Goal: Book appointment/travel/reservation

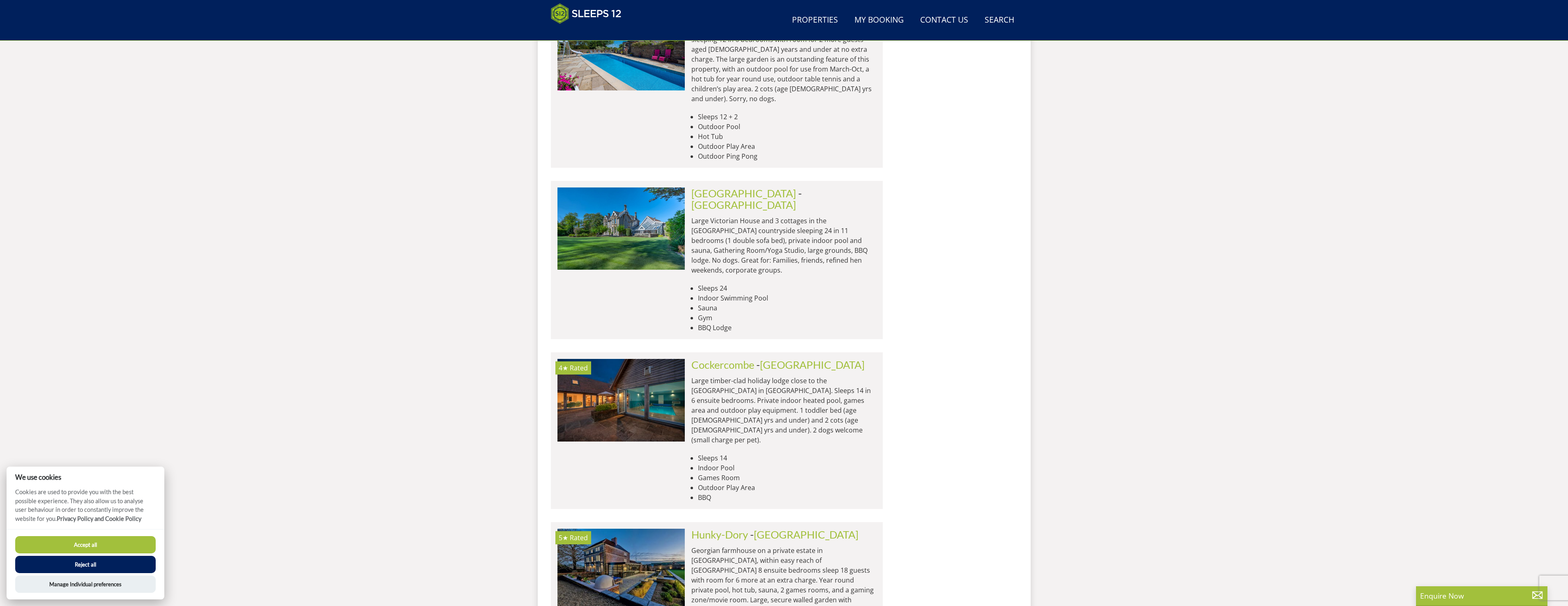
scroll to position [1117, 0]
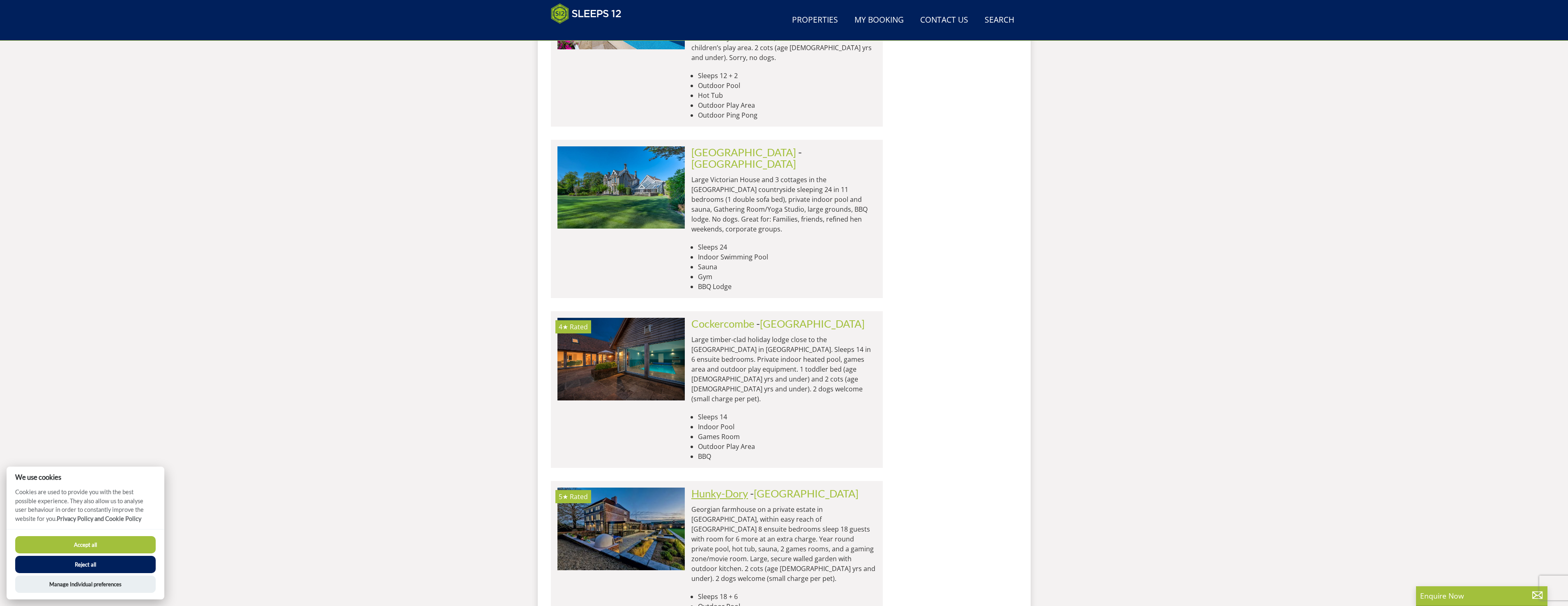
click at [747, 487] on link "Hunky-Dory" at bounding box center [719, 493] width 57 height 12
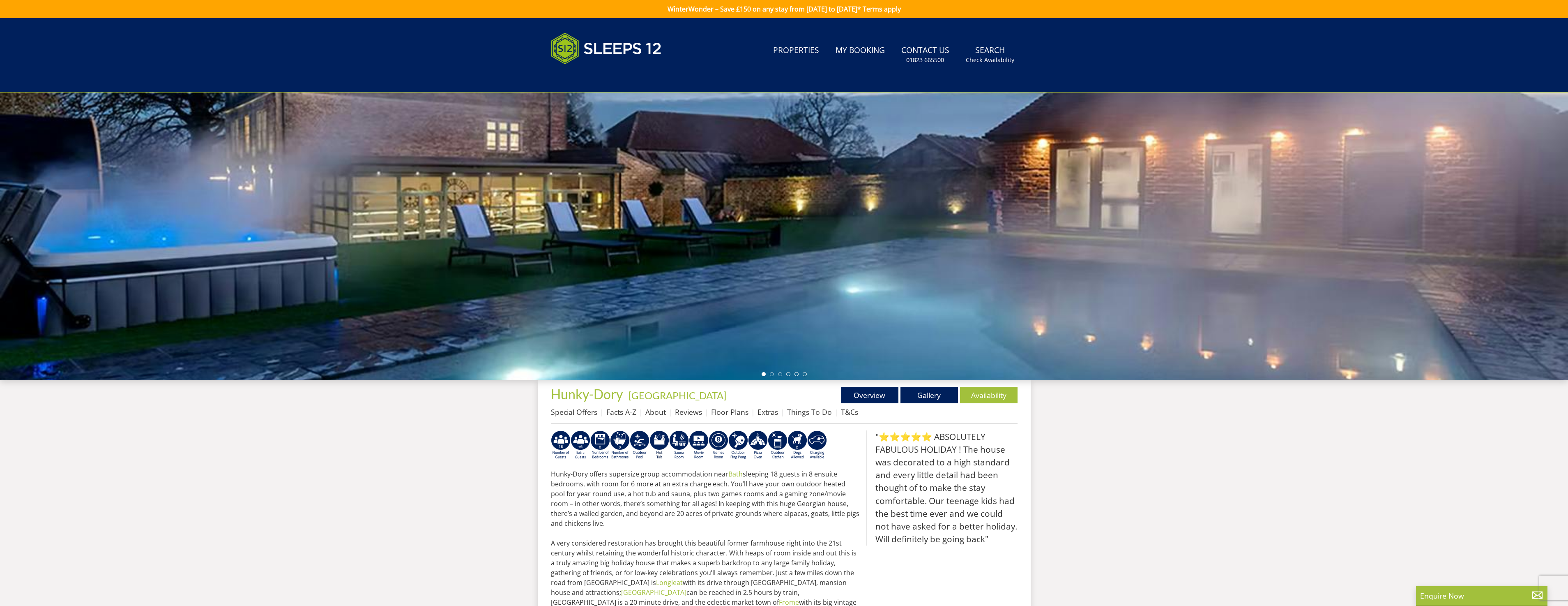
click at [767, 372] on ul at bounding box center [784, 374] width 45 height 4
click at [779, 372] on li at bounding box center [780, 374] width 4 height 4
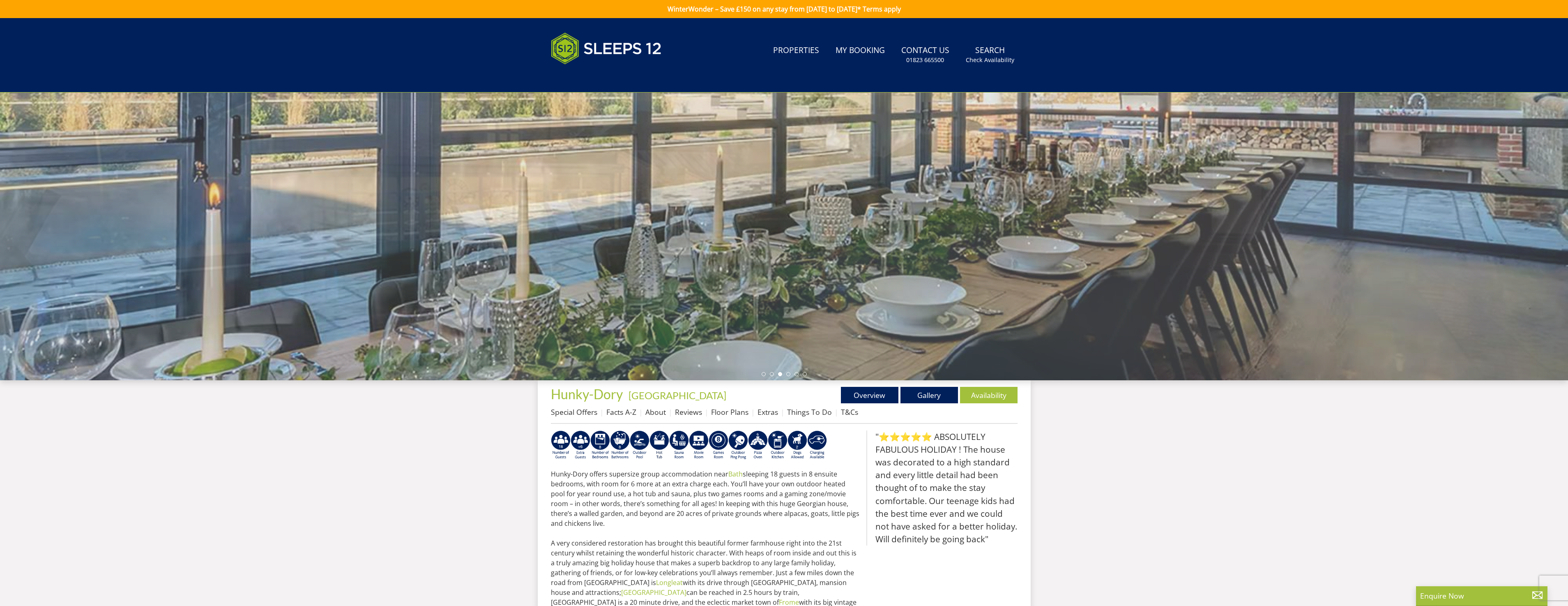
click at [775, 372] on ul at bounding box center [784, 374] width 45 height 4
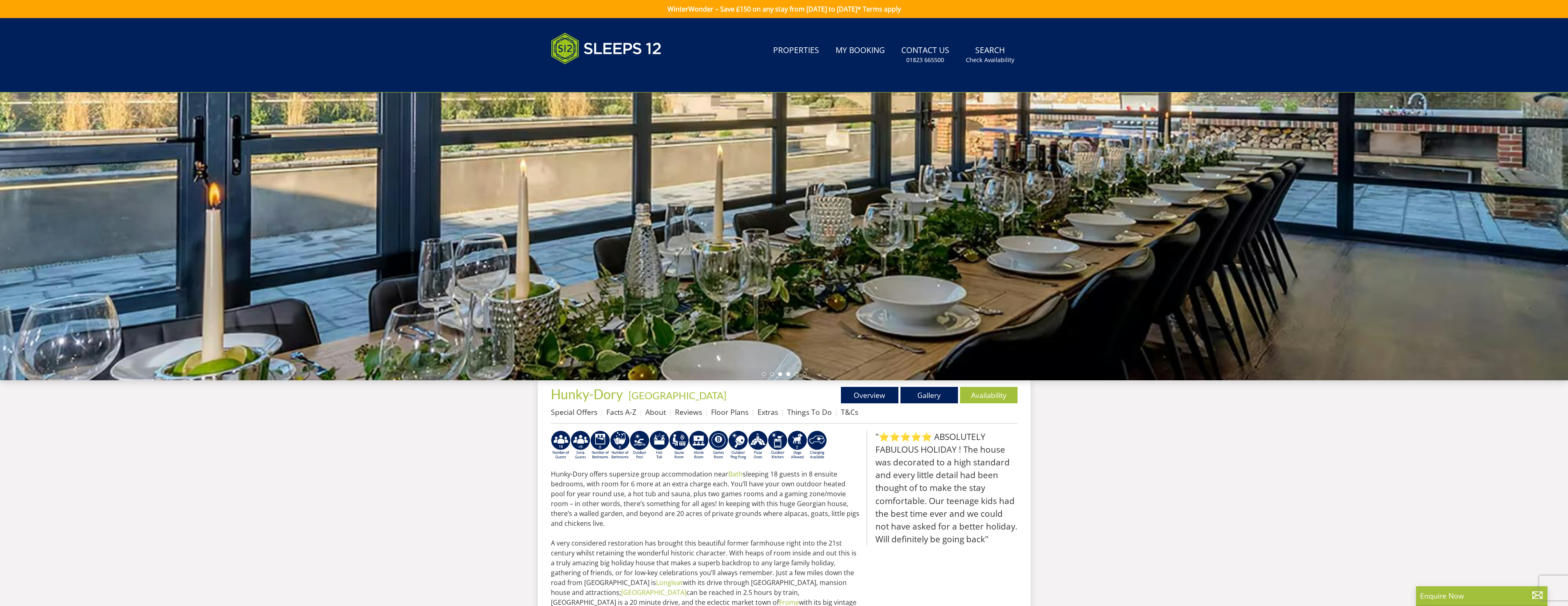
click at [788, 373] on li at bounding box center [788, 374] width 4 height 4
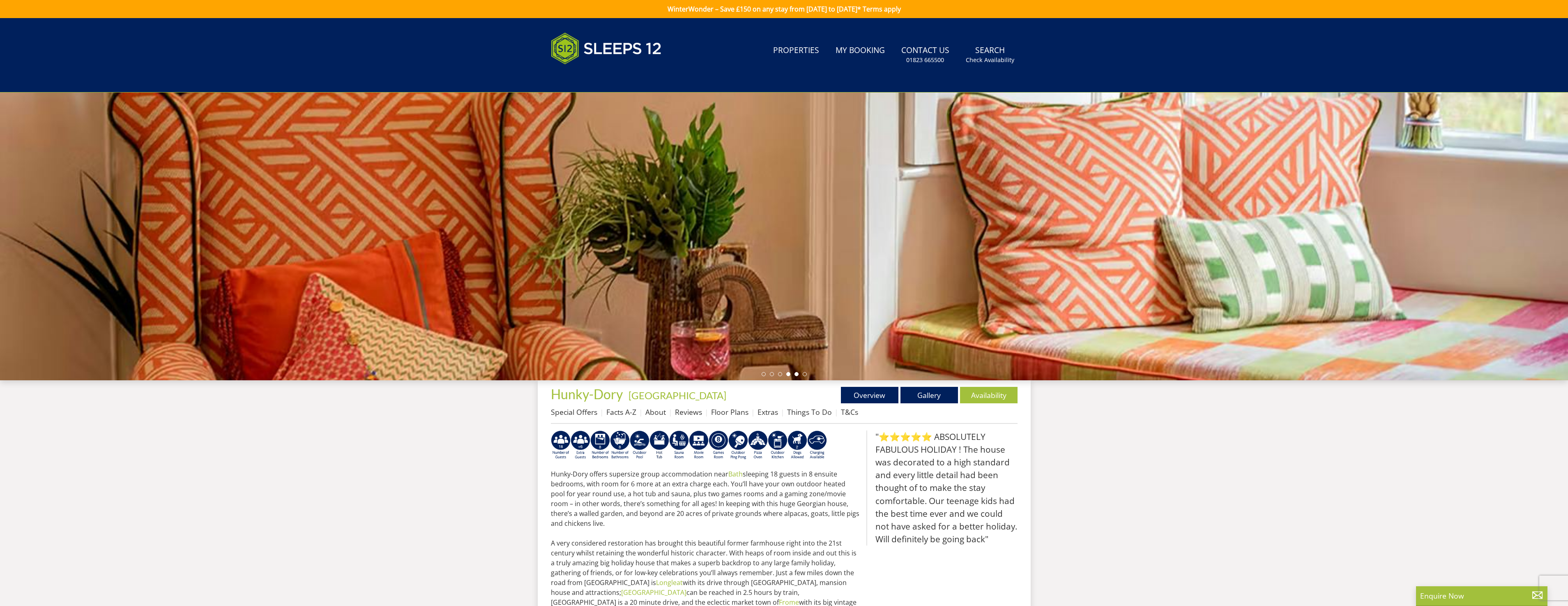
click at [796, 373] on li at bounding box center [796, 374] width 4 height 4
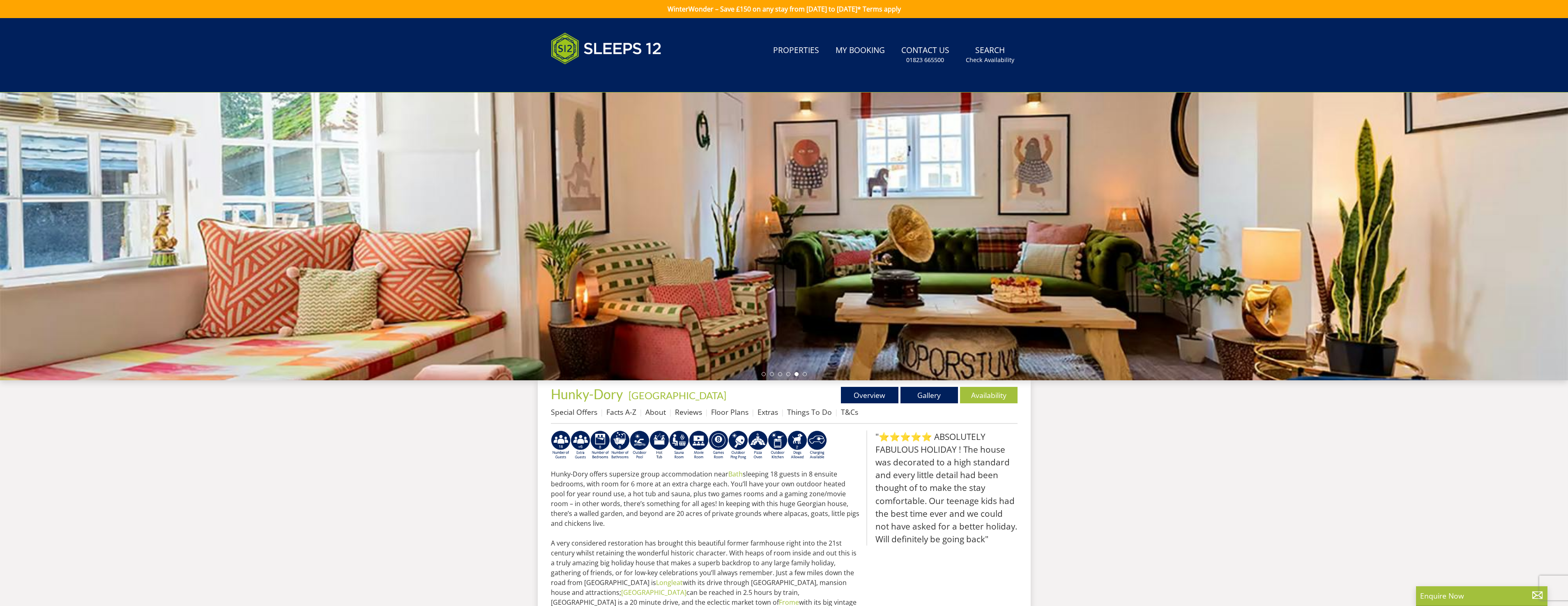
click at [812, 373] on div at bounding box center [784, 236] width 1568 height 287
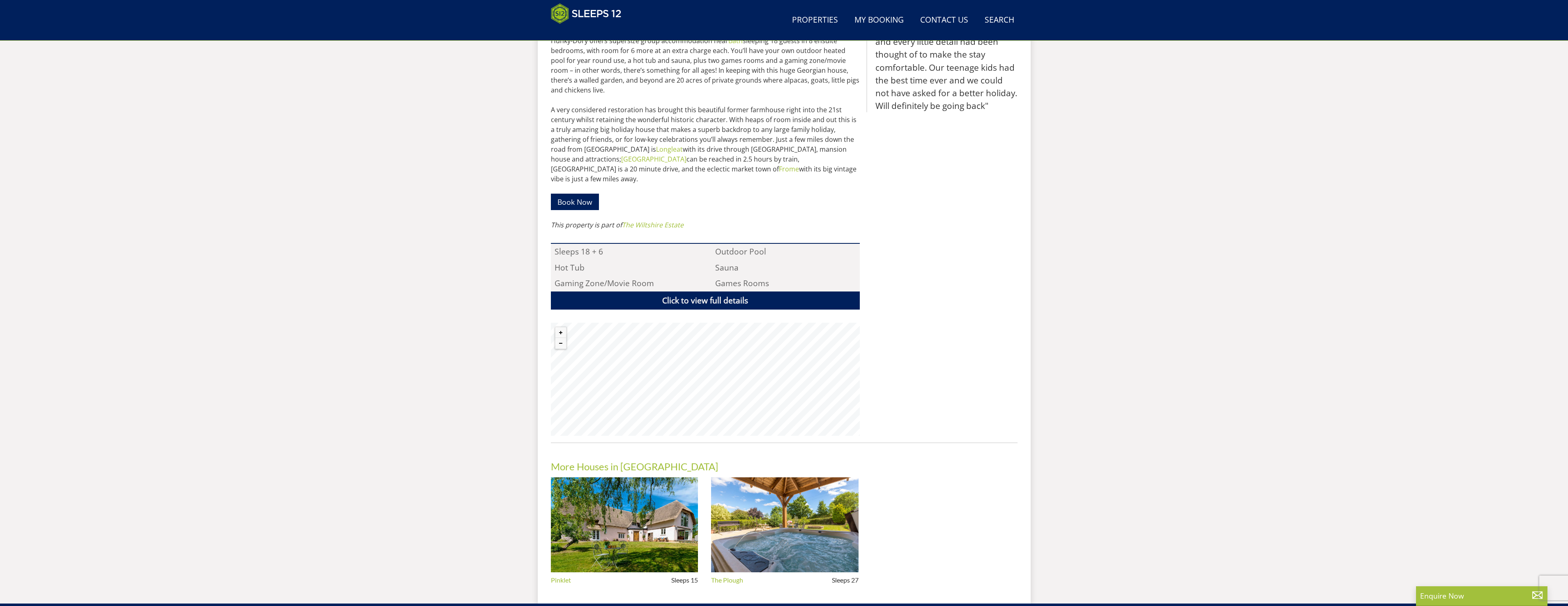
scroll to position [385, 0]
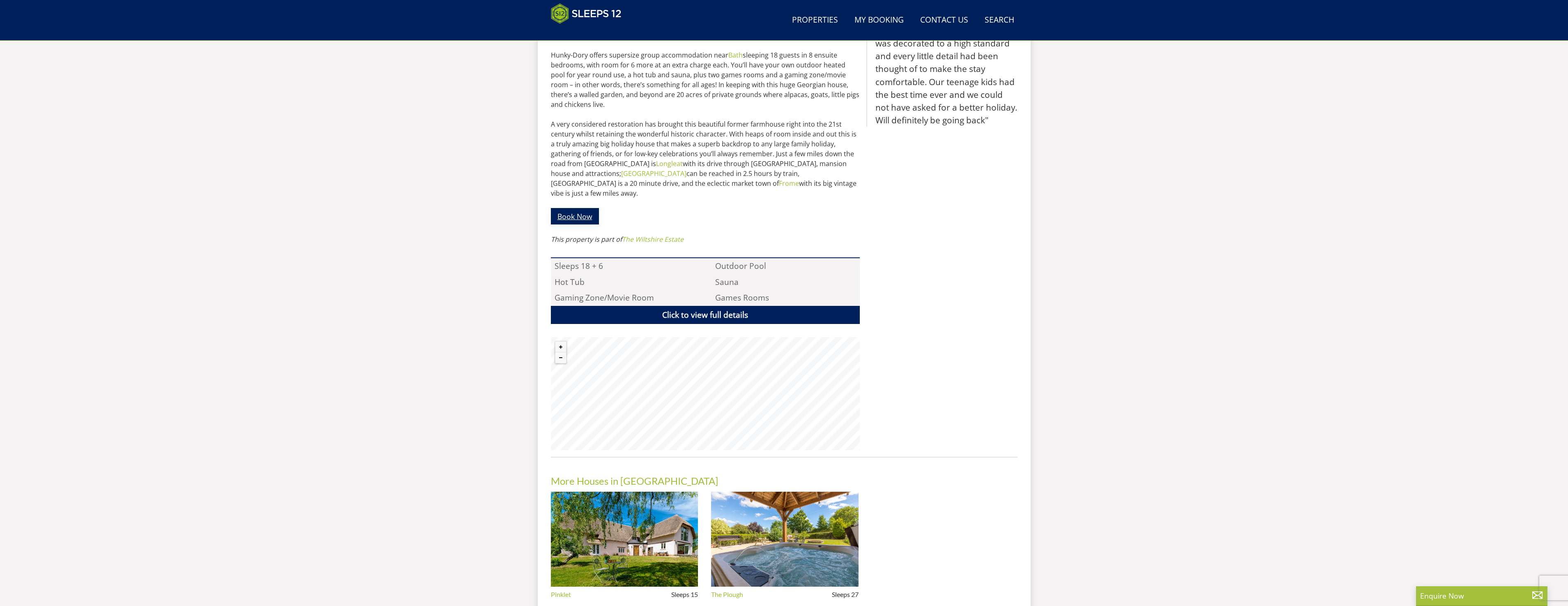
click at [582, 208] on link "Book Now" at bounding box center [575, 216] width 48 height 16
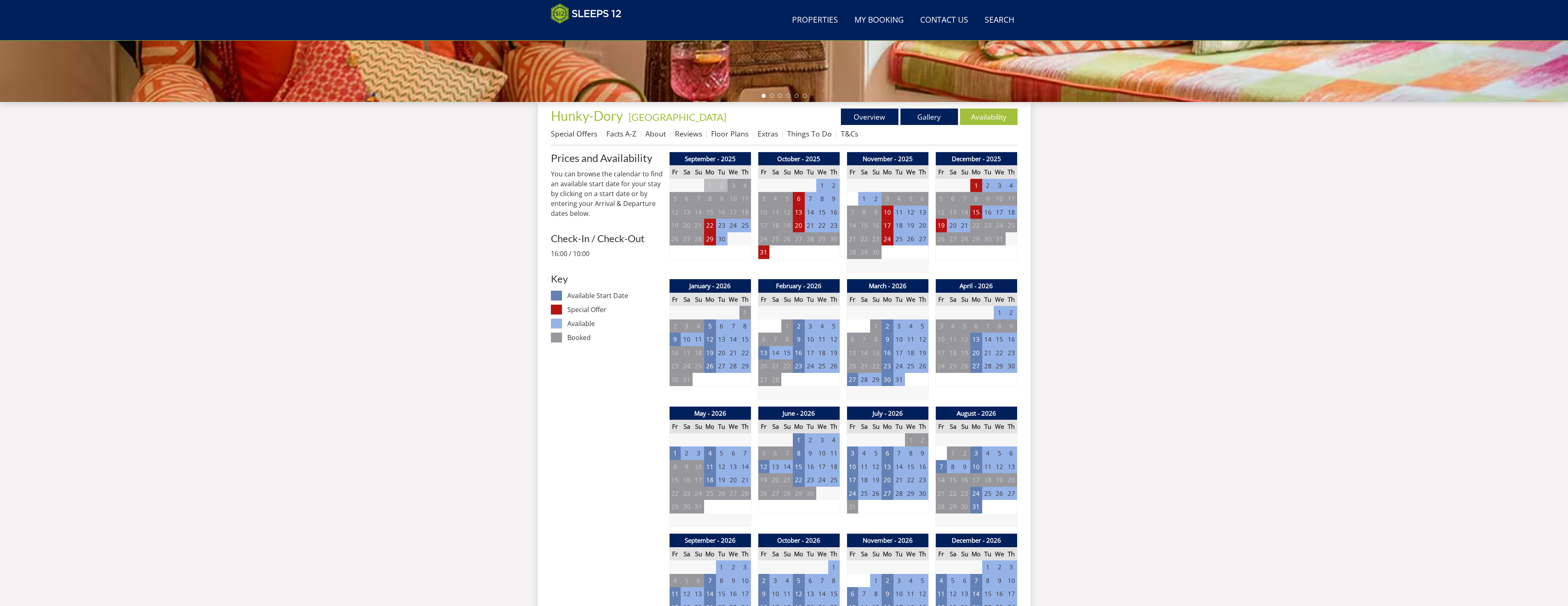
scroll to position [382, 0]
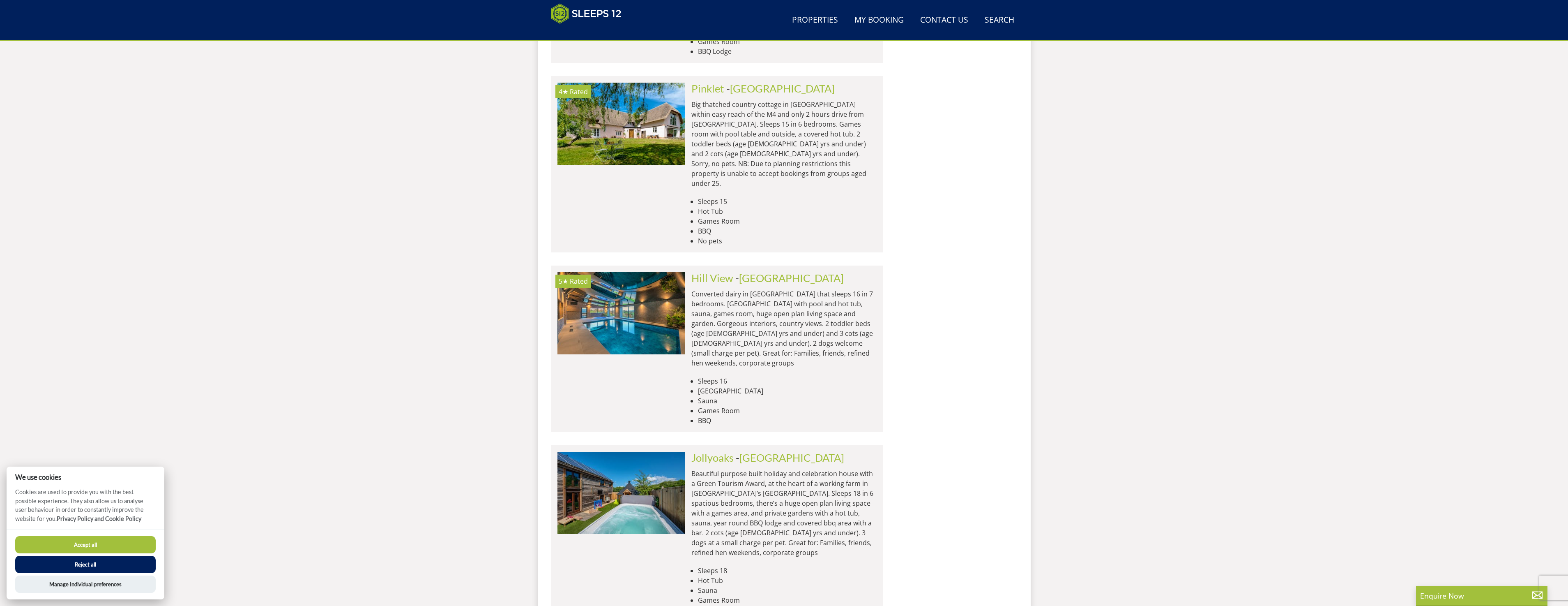
scroll to position [3369, 0]
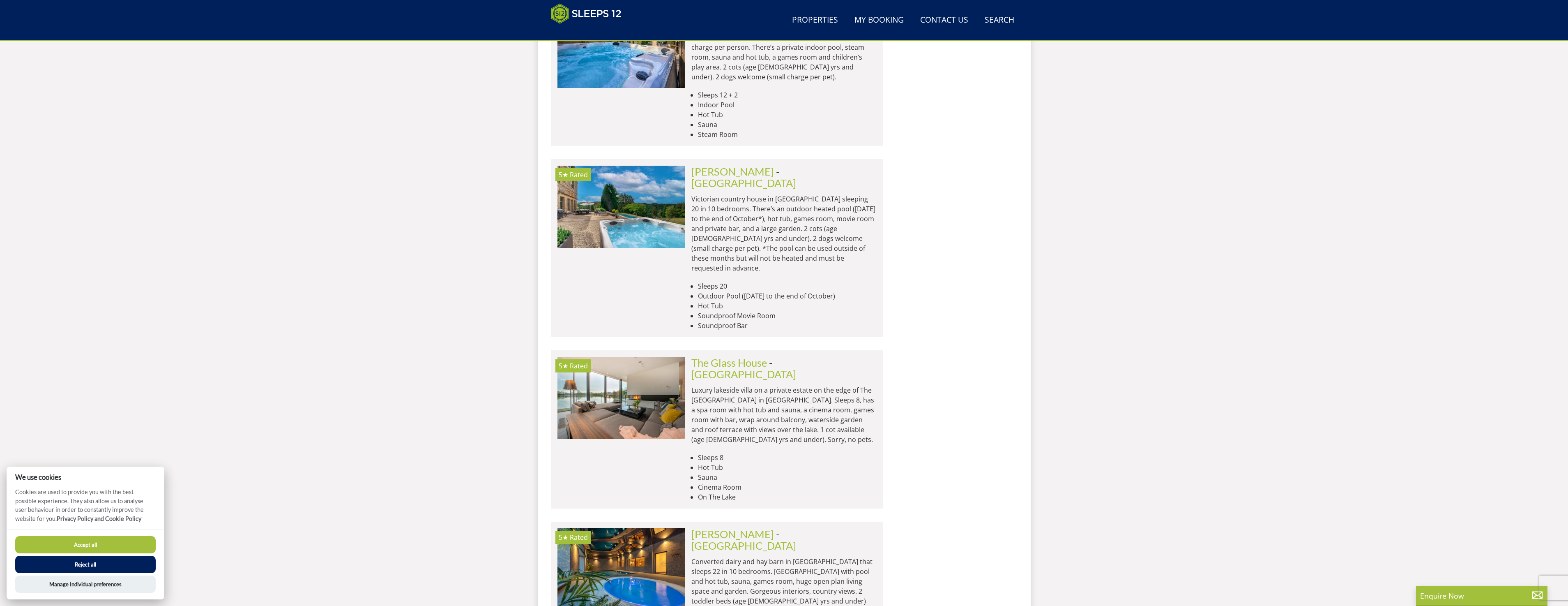
scroll to position [6556, 0]
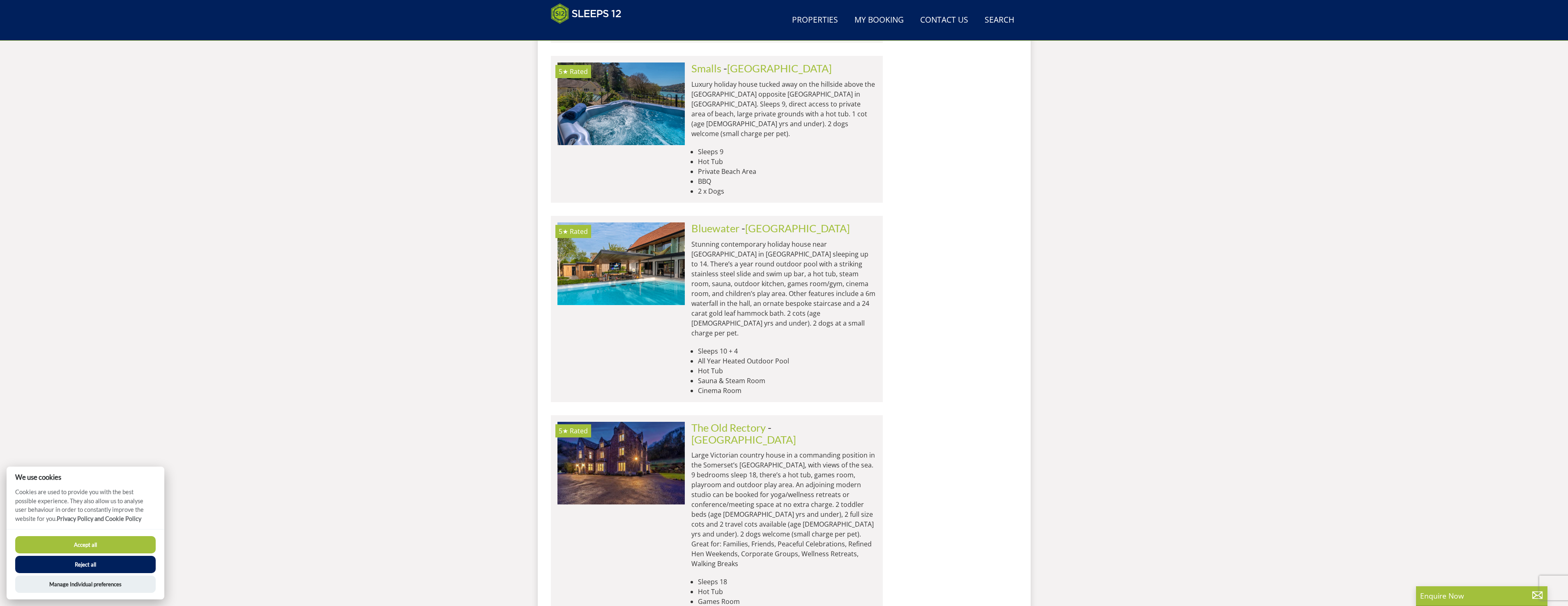
scroll to position [8241, 0]
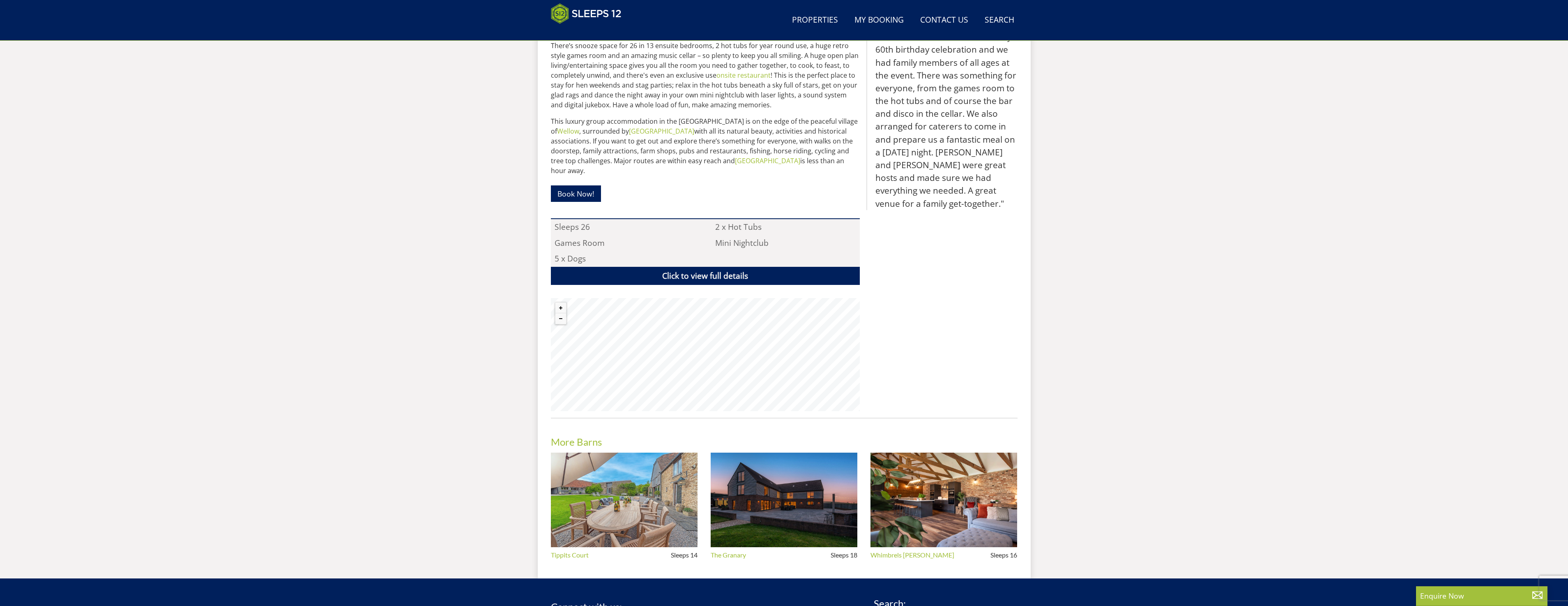
scroll to position [266, 0]
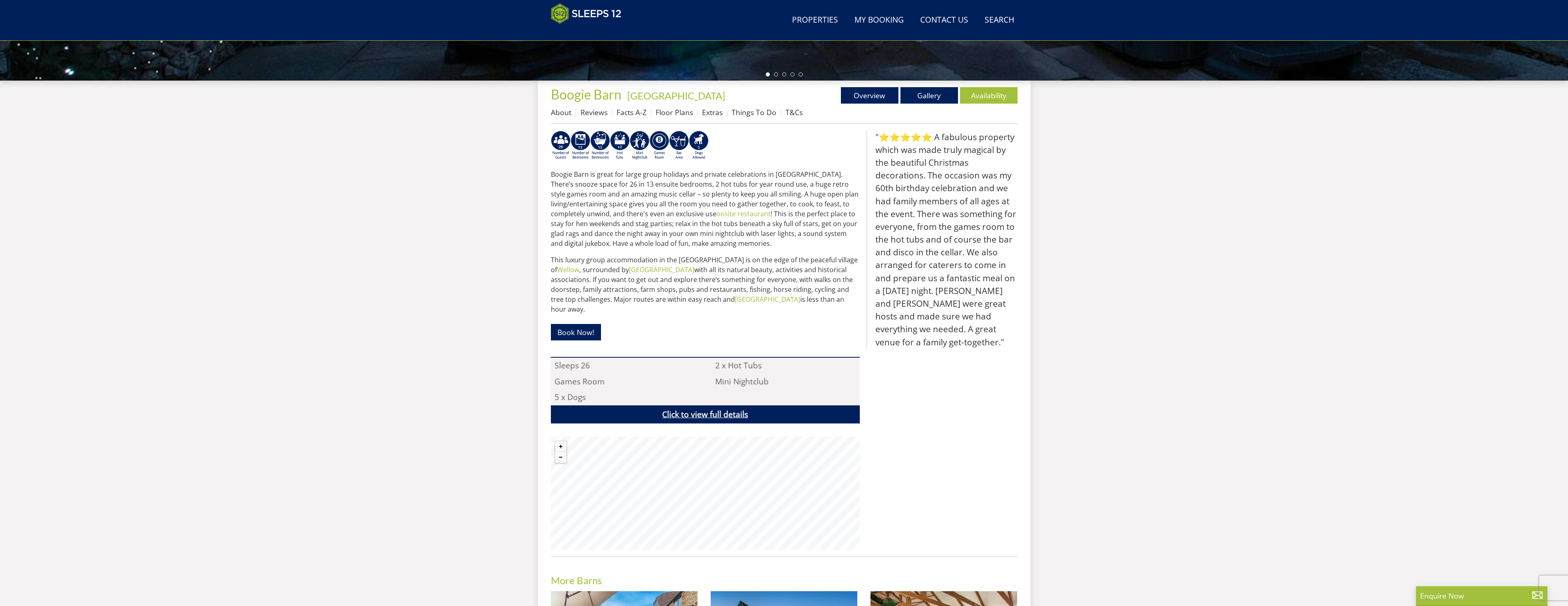
click at [710, 405] on link "Click to view full details" at bounding box center [705, 414] width 309 height 18
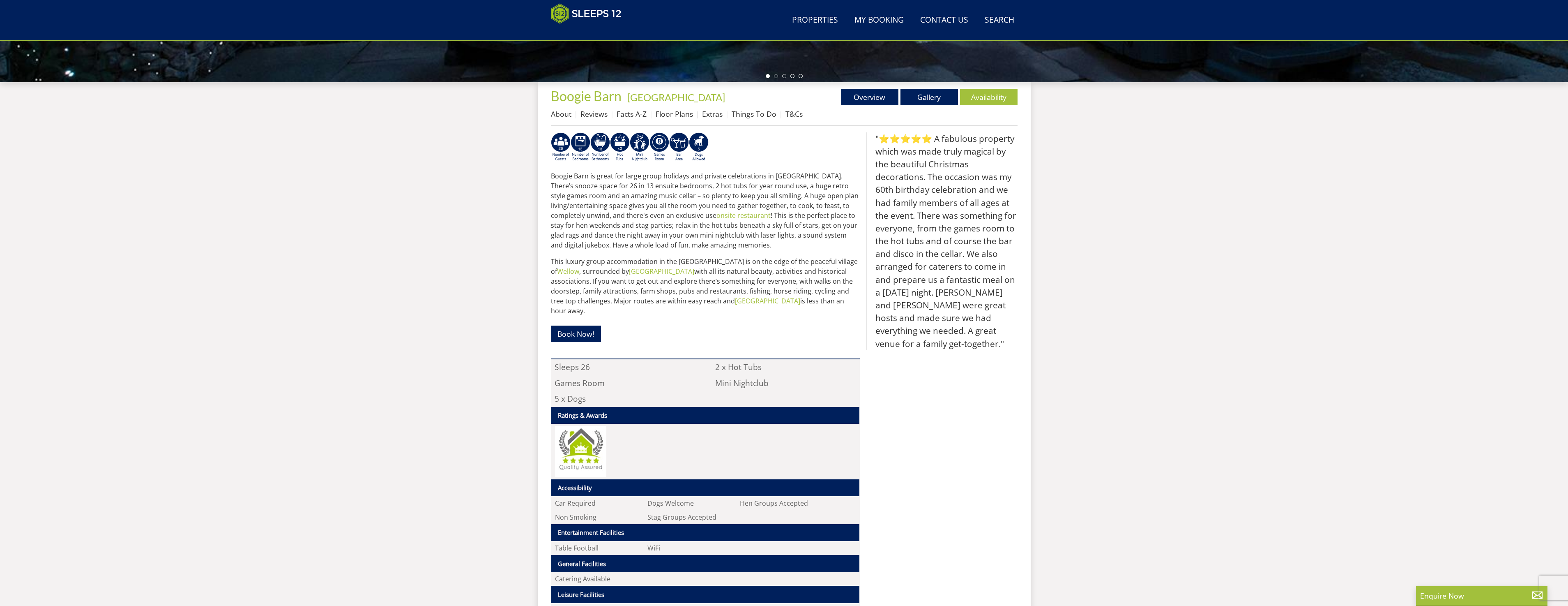
scroll to position [102, 0]
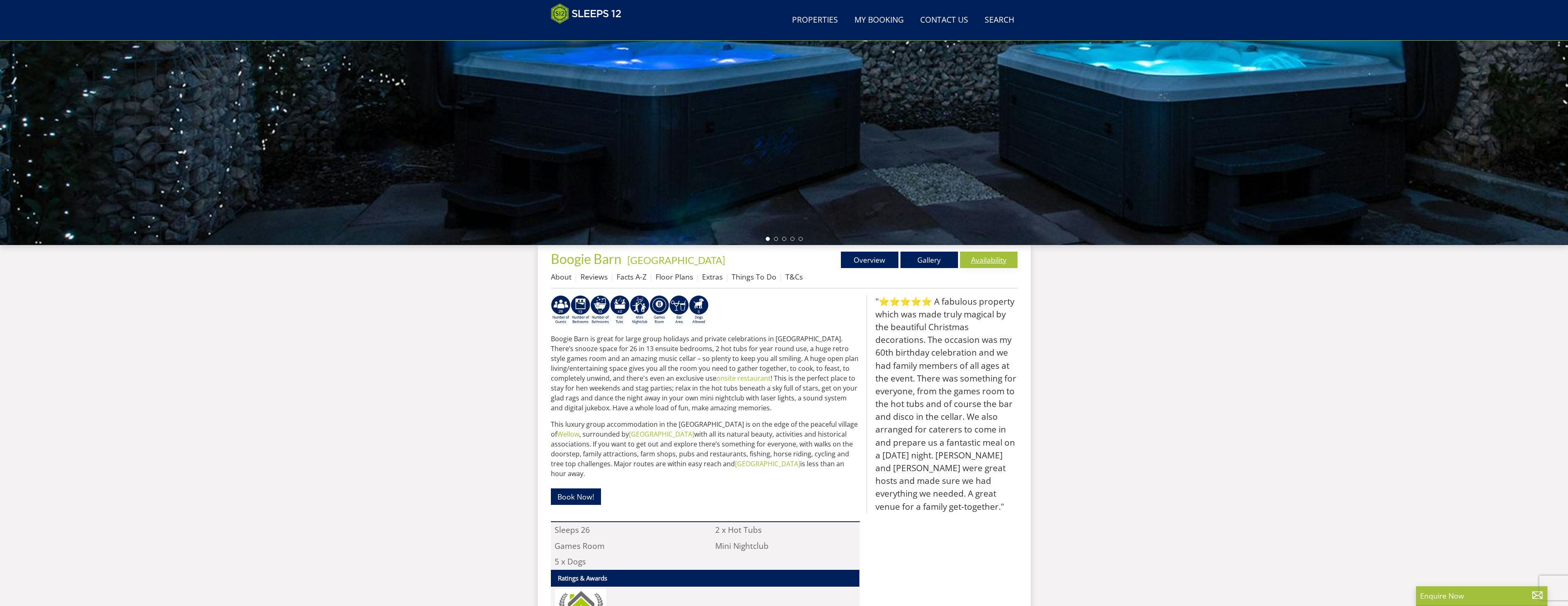
click at [966, 261] on link "Availability" at bounding box center [989, 259] width 57 height 16
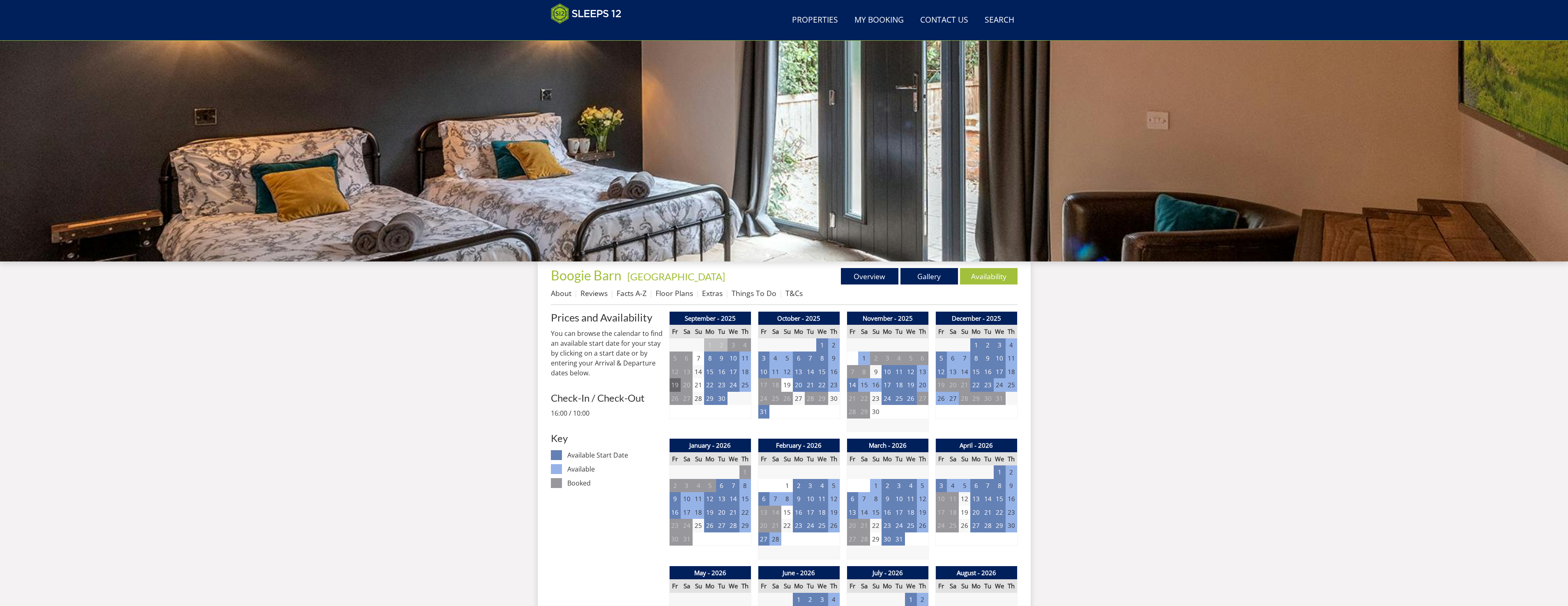
scroll to position [95, 0]
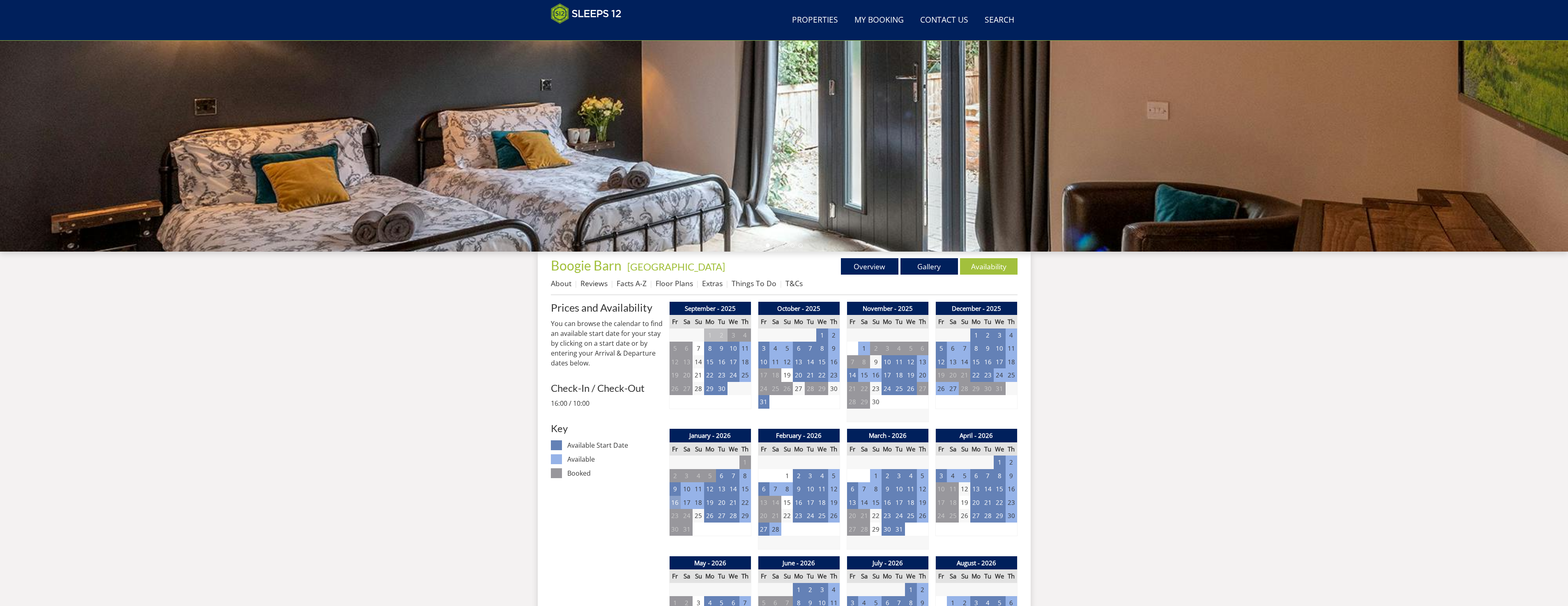
click at [674, 505] on td "16" at bounding box center [674, 502] width 12 height 13
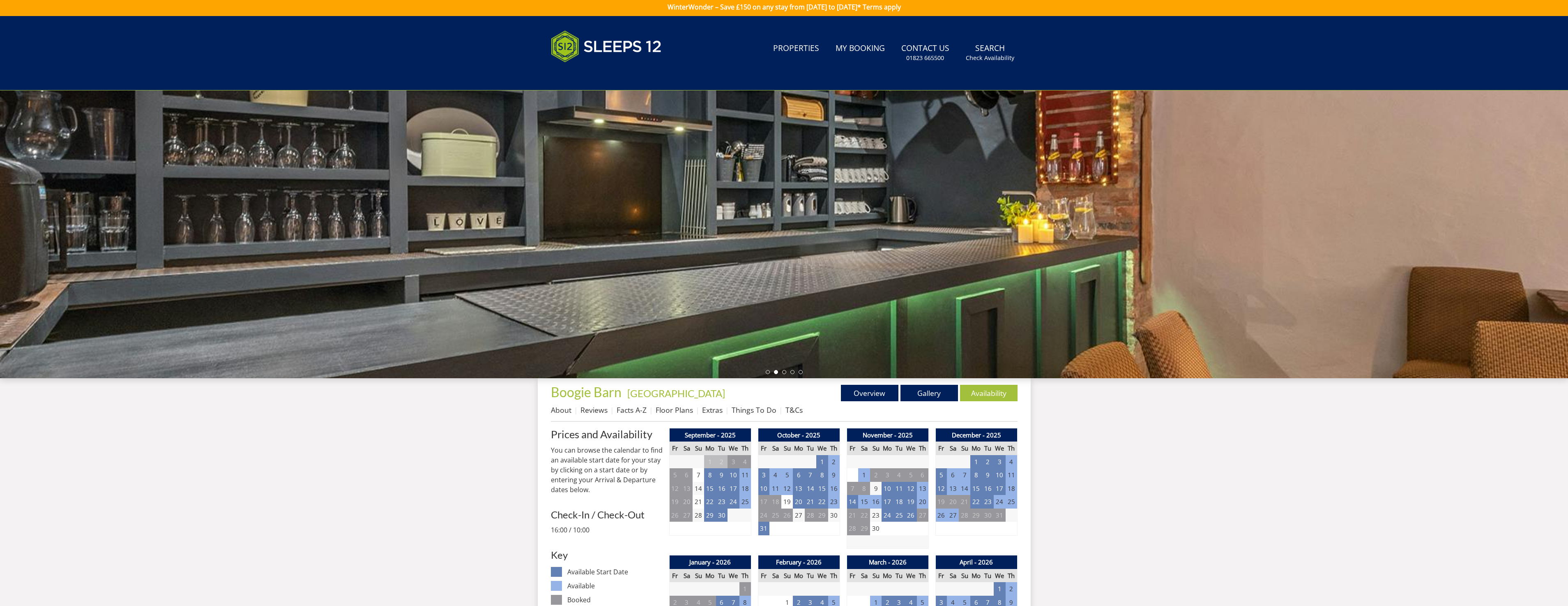
scroll to position [0, 0]
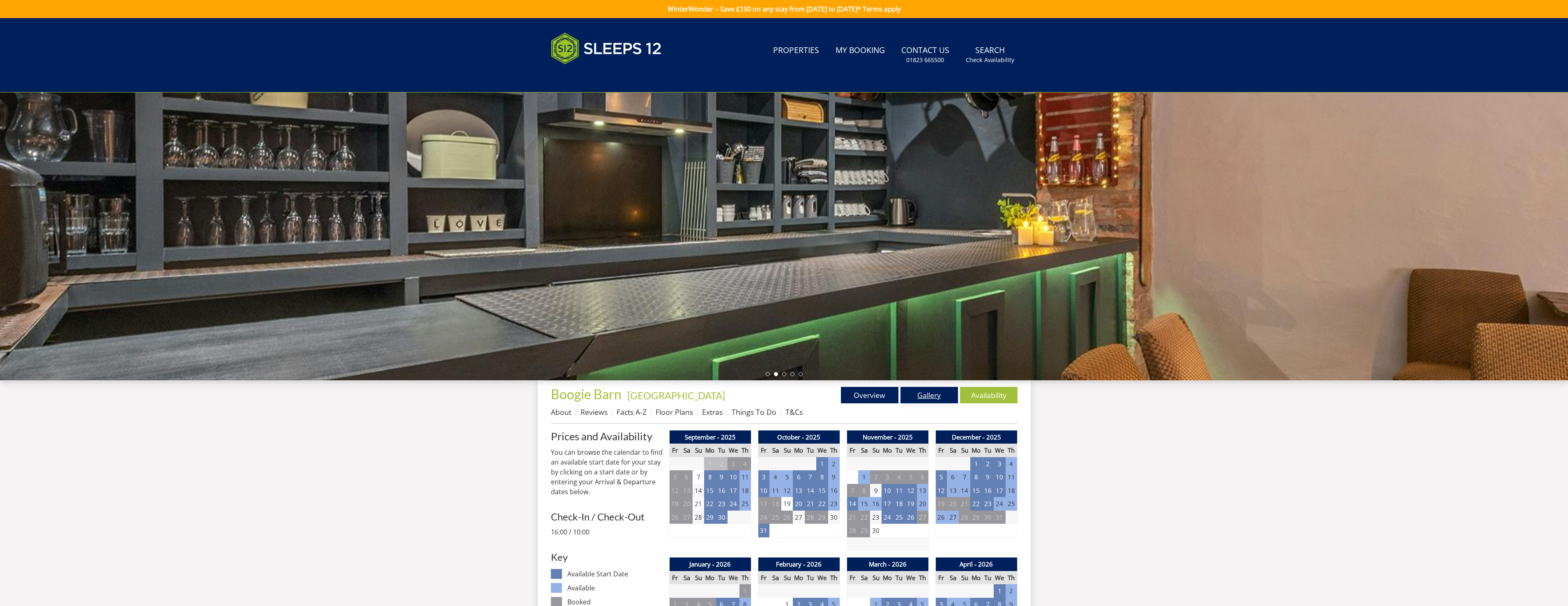
click at [922, 396] on link "Gallery" at bounding box center [929, 395] width 57 height 16
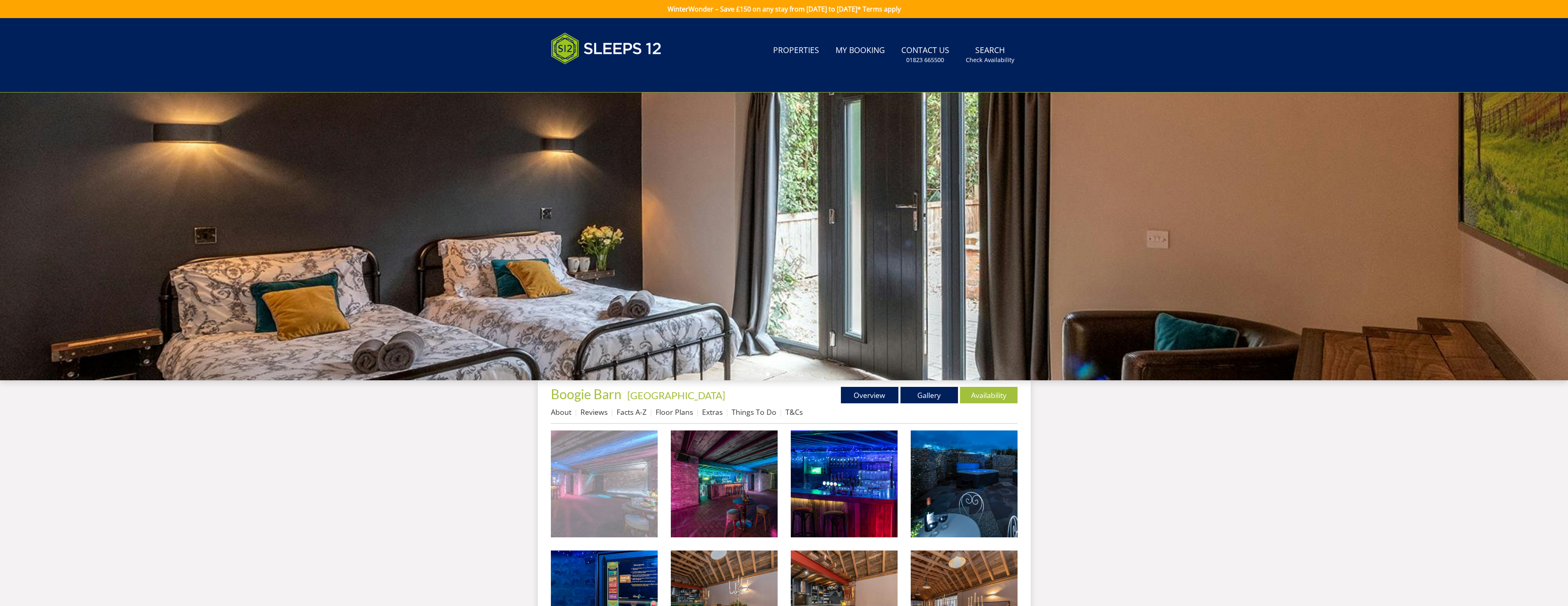
click at [627, 481] on img at bounding box center [604, 484] width 107 height 107
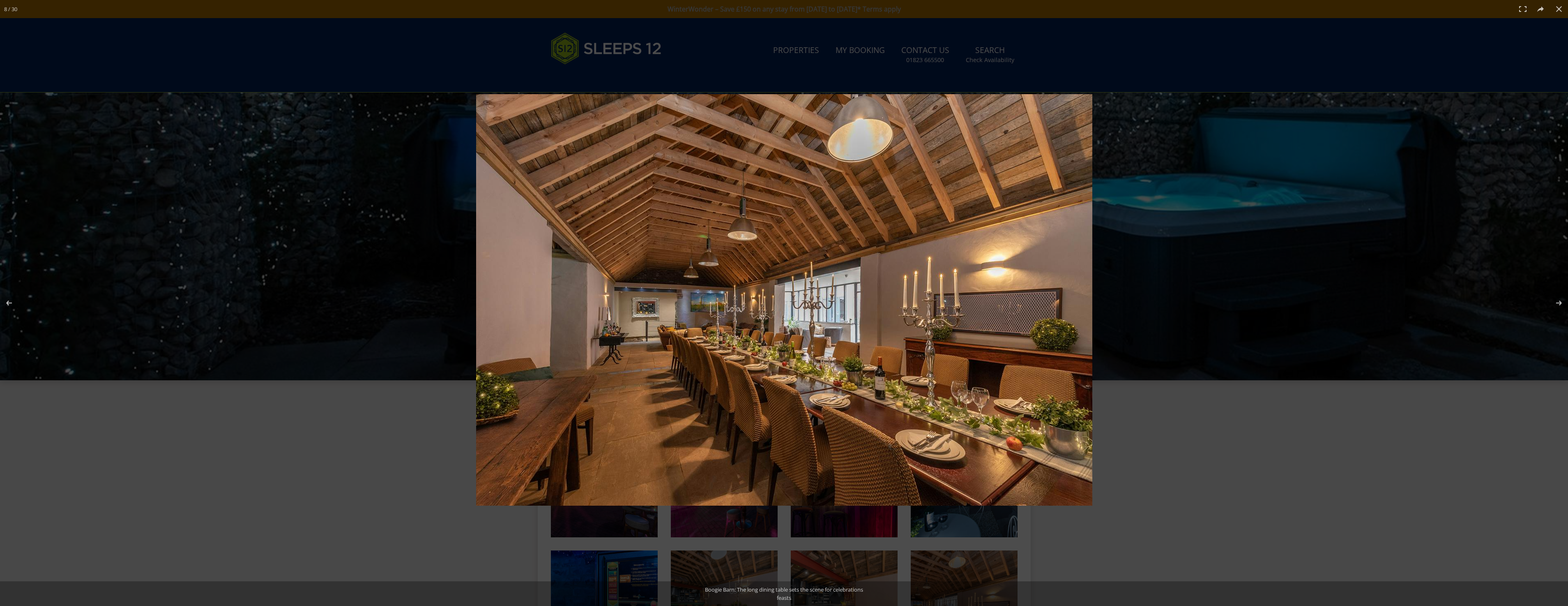
click at [360, 258] on div at bounding box center [784, 303] width 1568 height 606
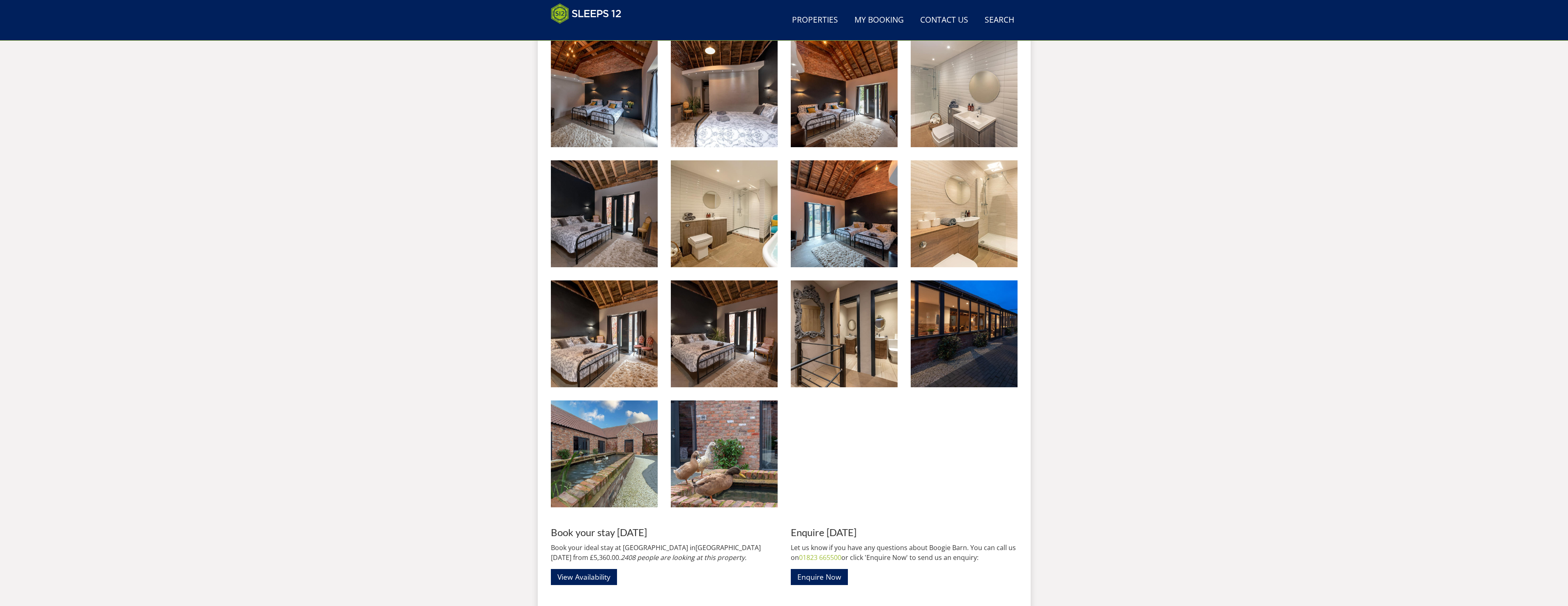
scroll to position [870, 0]
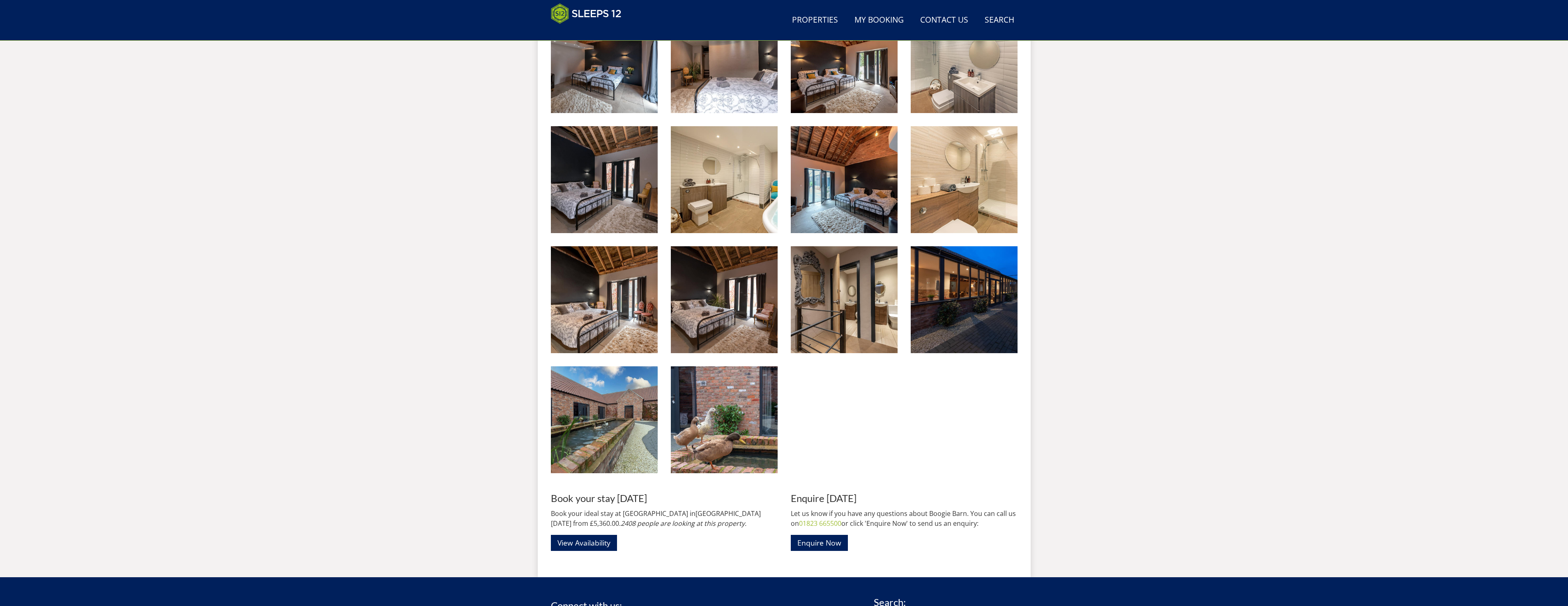
drag, startPoint x: 573, startPoint y: 524, endPoint x: 517, endPoint y: 524, distance: 56.0
click at [678, 541] on div "Book your stay [DATE] Book your ideal stay at [GEOGRAPHIC_DATA] in [GEOGRAPHIC_…" at bounding box center [664, 522] width 227 height 58
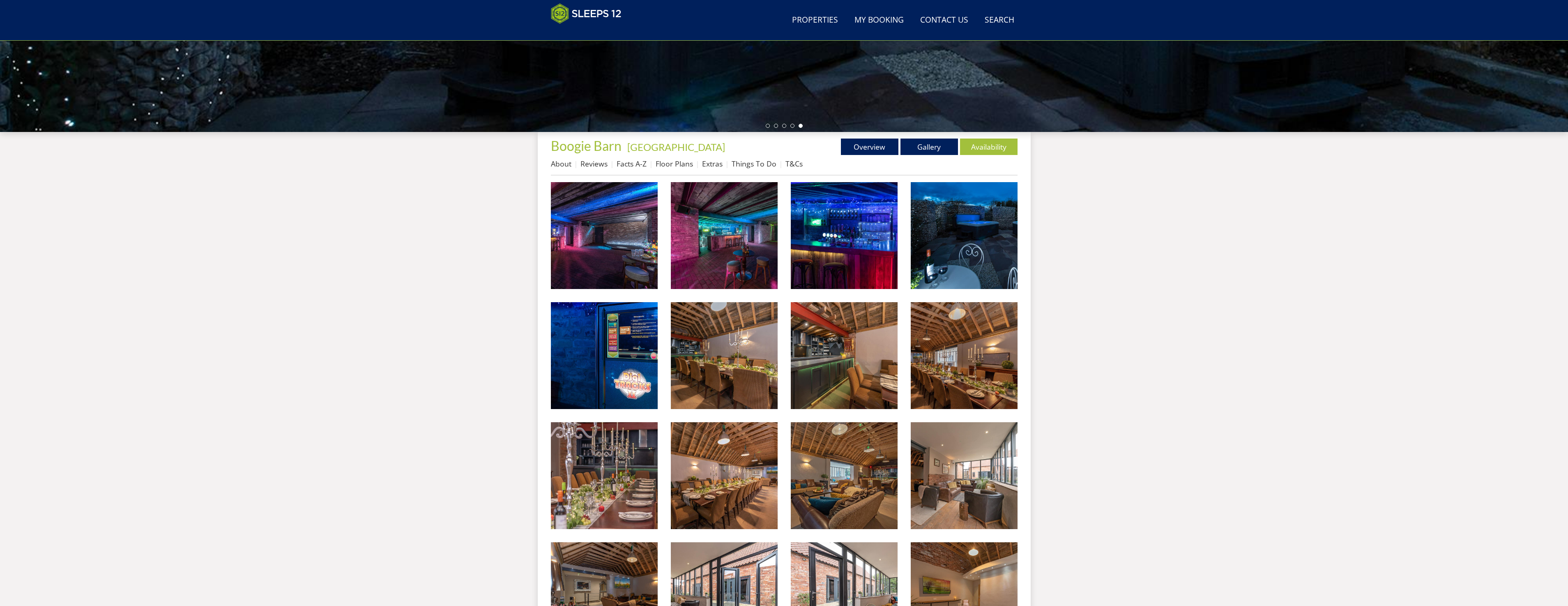
scroll to position [213, 0]
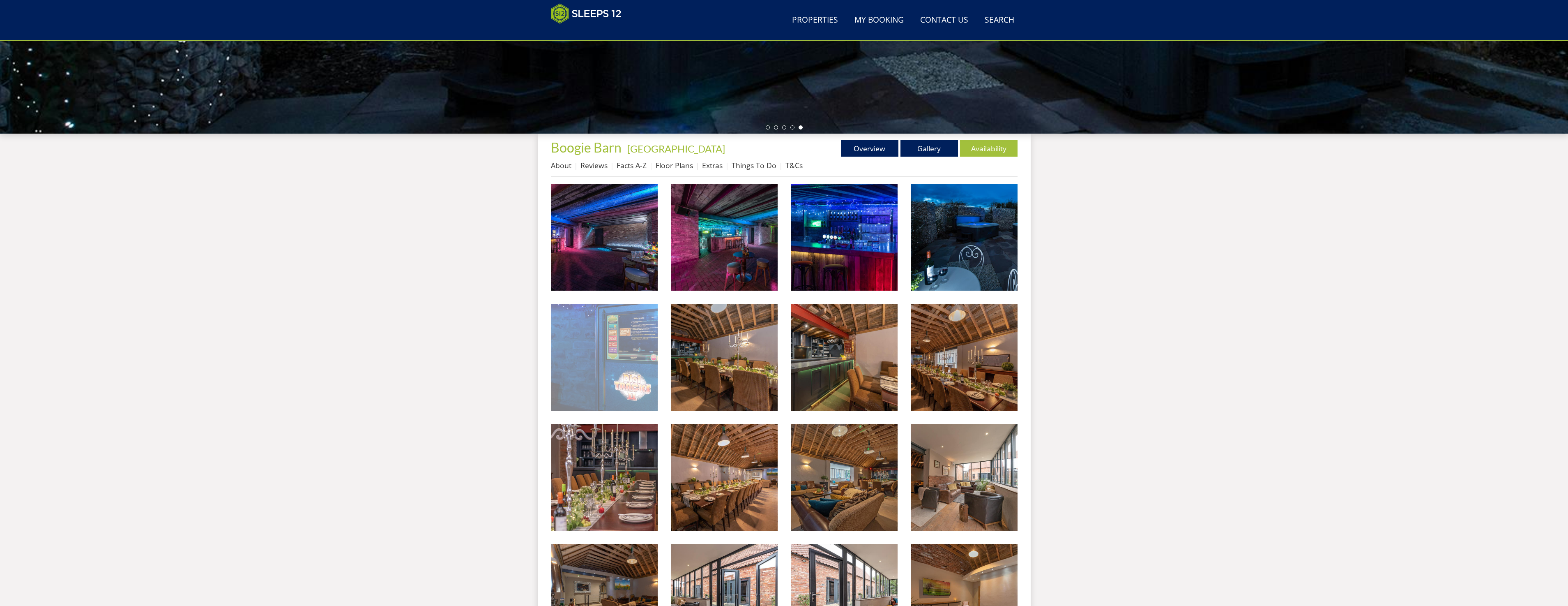
click at [635, 384] on img at bounding box center [604, 357] width 107 height 107
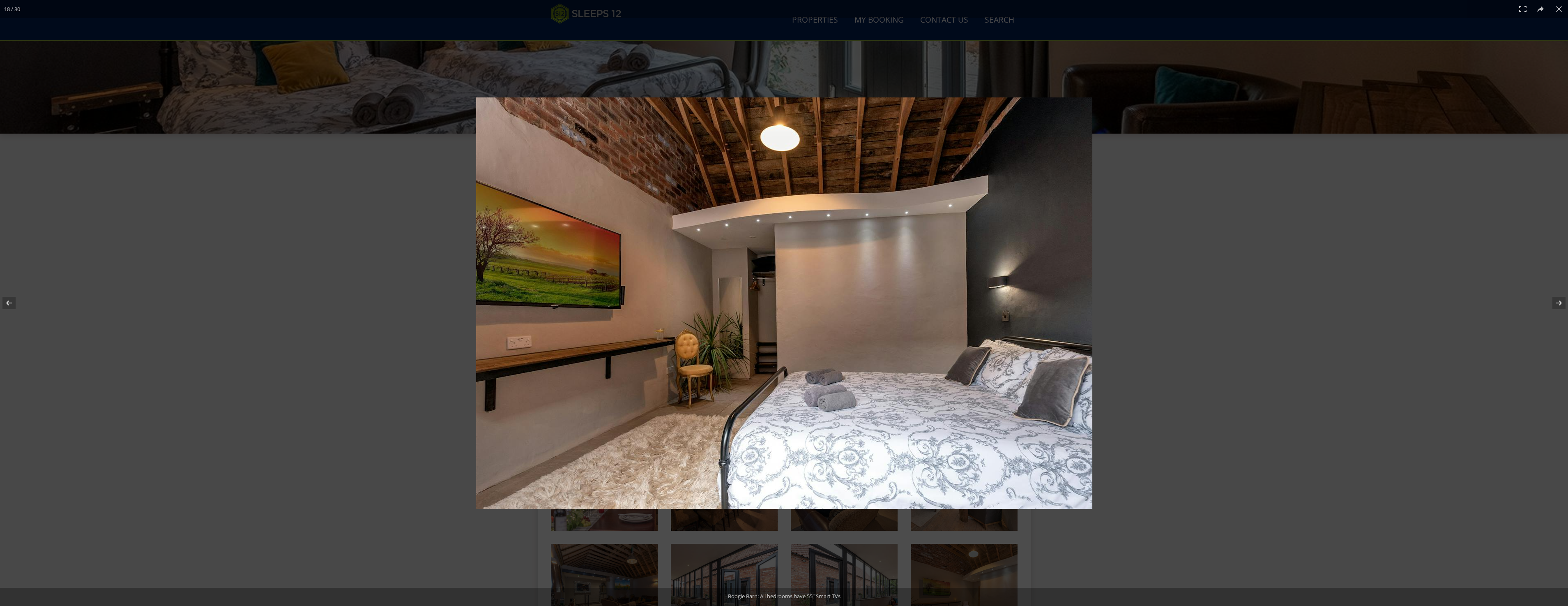
click at [265, 254] on div at bounding box center [784, 303] width 1568 height 606
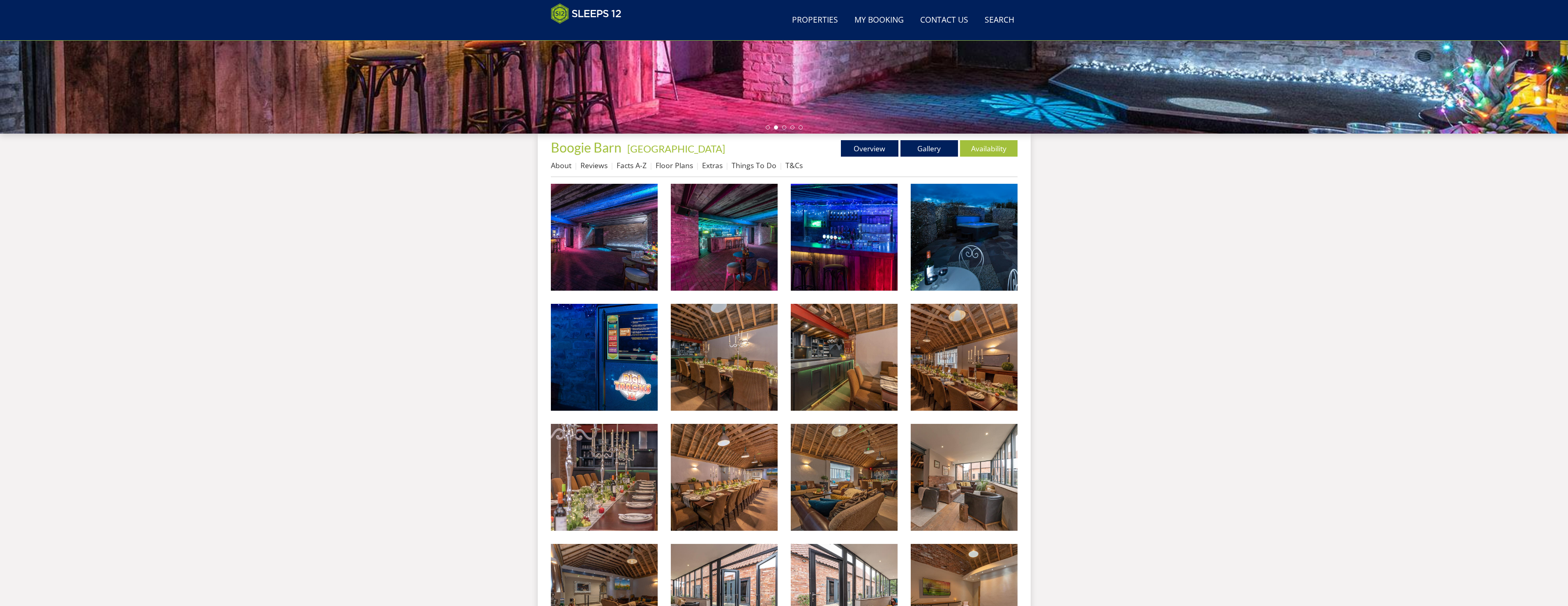
click at [995, 142] on link "Availability" at bounding box center [989, 148] width 57 height 16
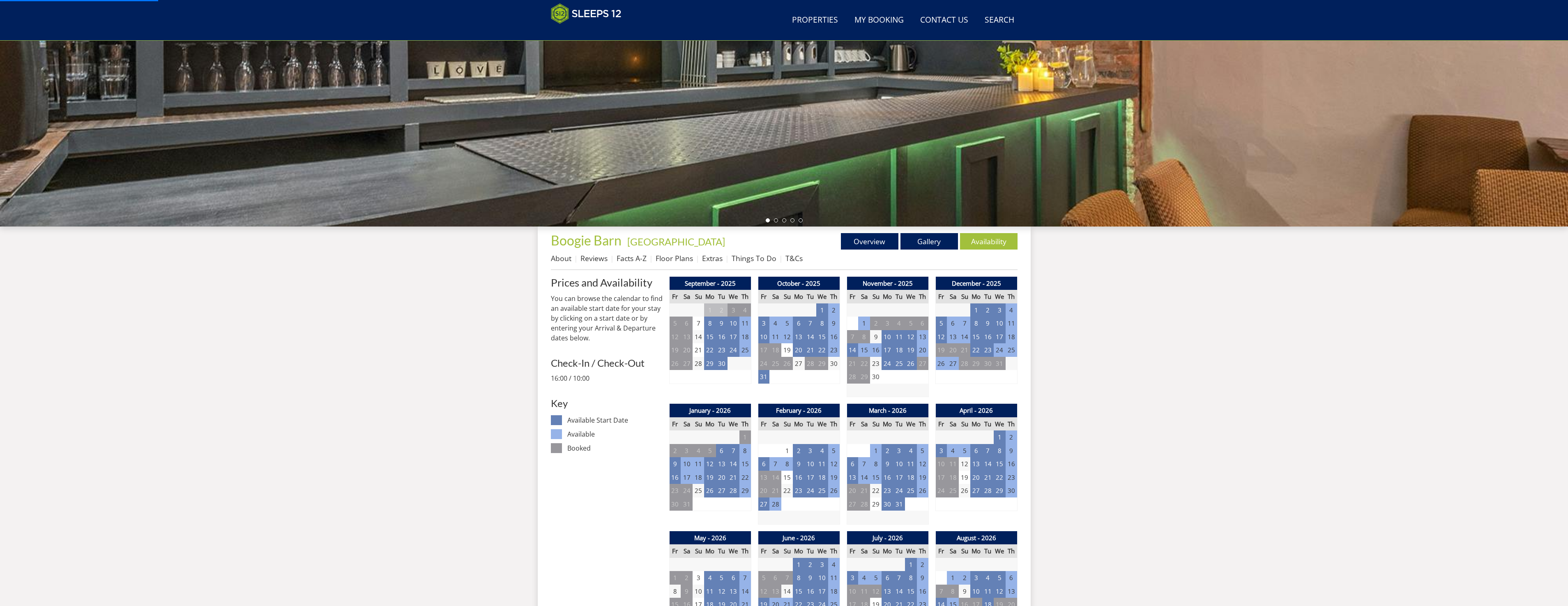
scroll to position [172, 0]
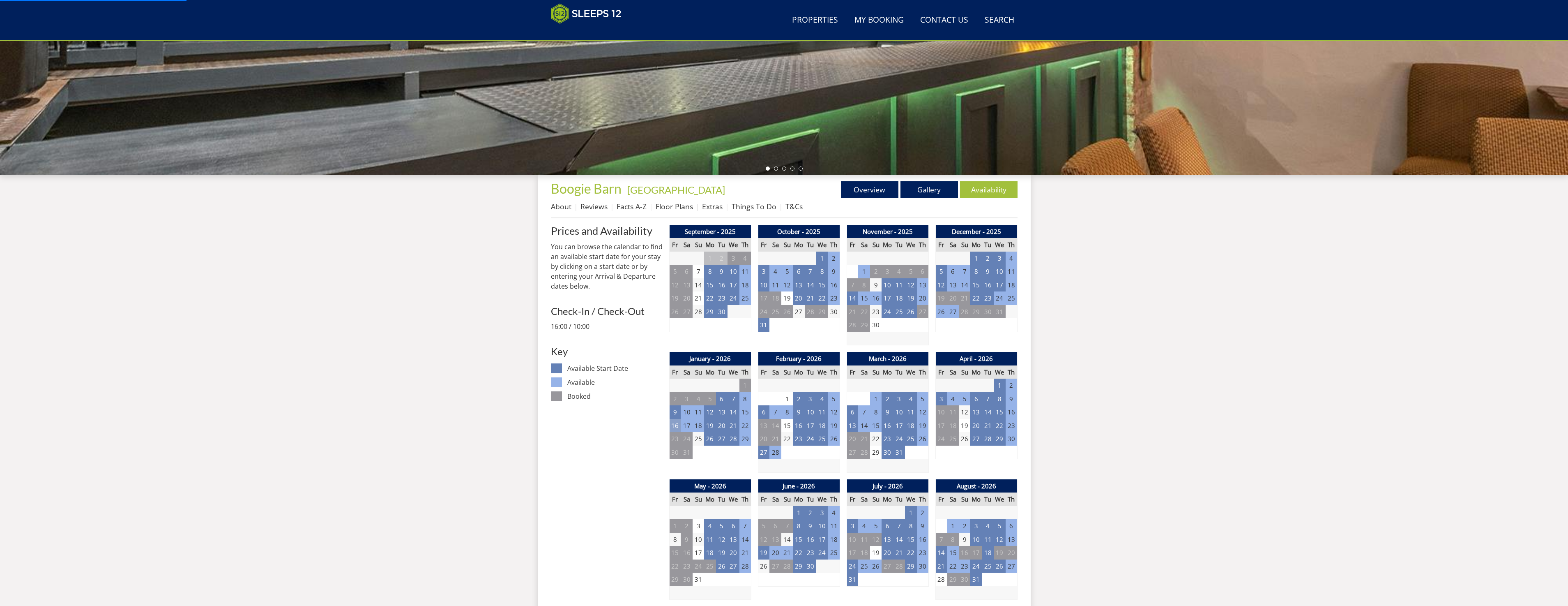
click at [675, 423] on td "16" at bounding box center [674, 426] width 12 height 13
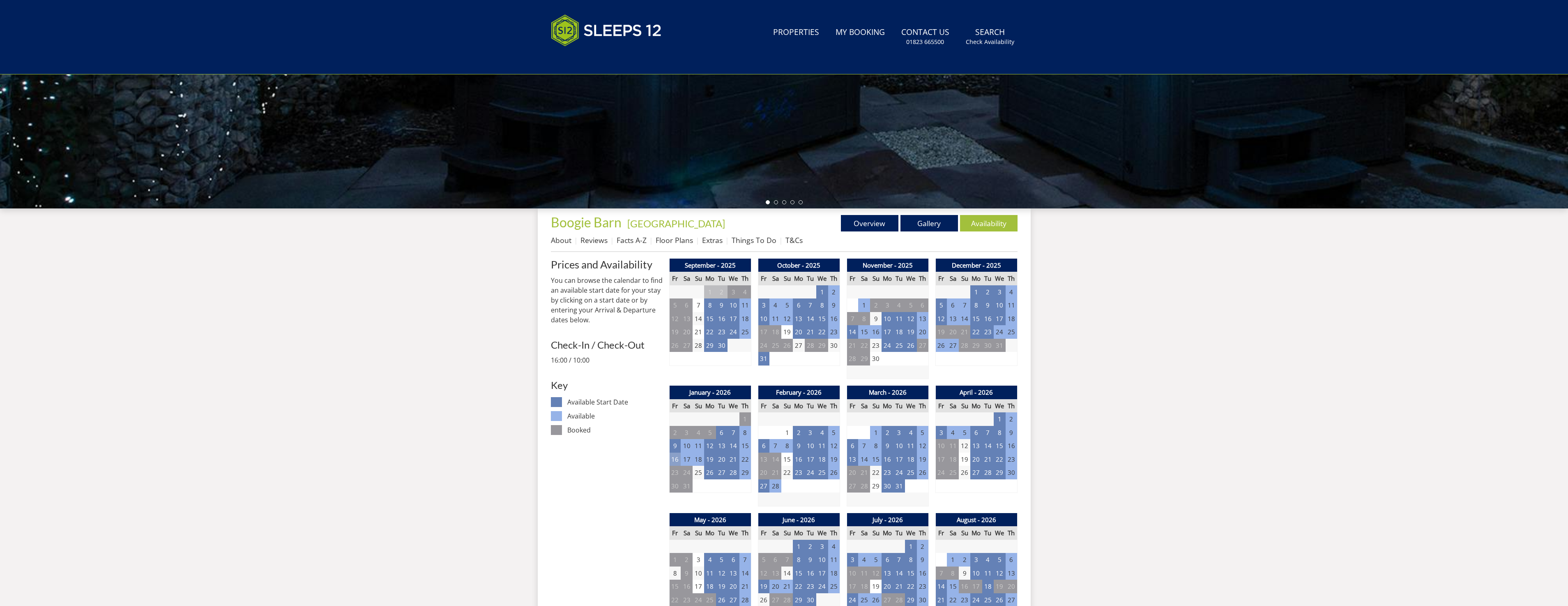
click at [674, 461] on td "16" at bounding box center [674, 459] width 12 height 13
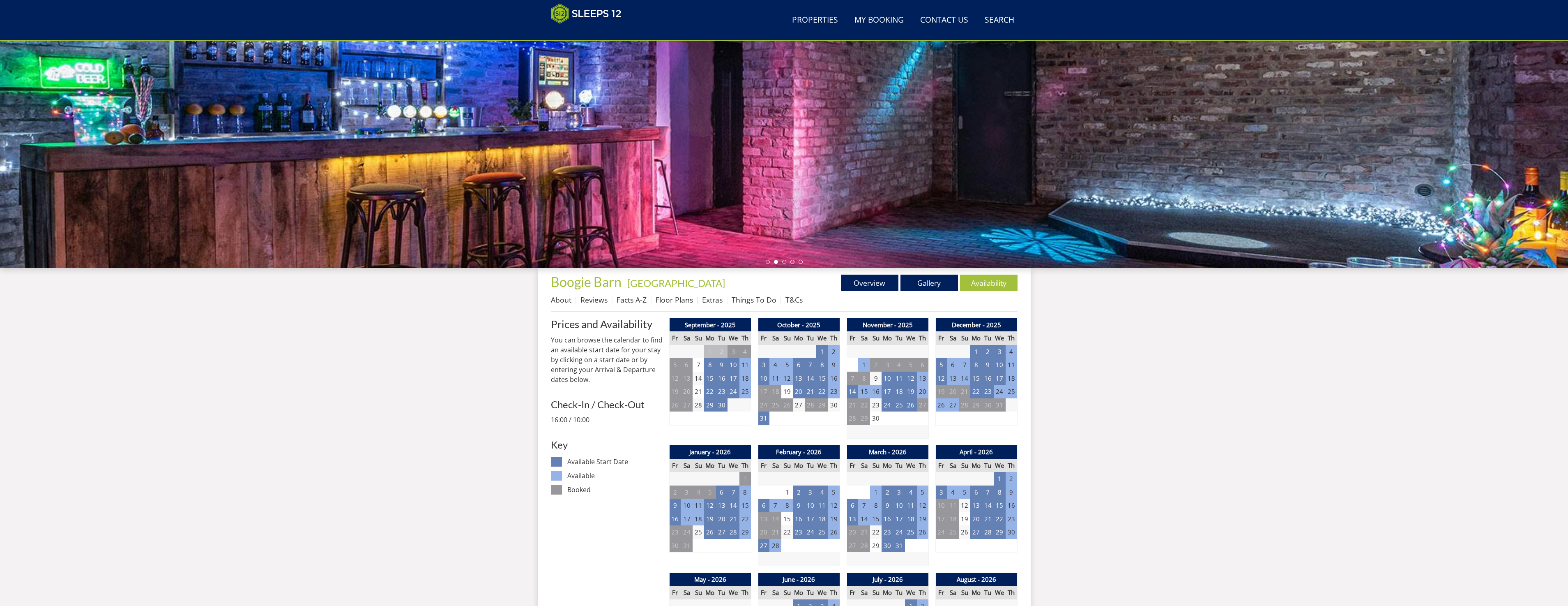
scroll to position [0, 0]
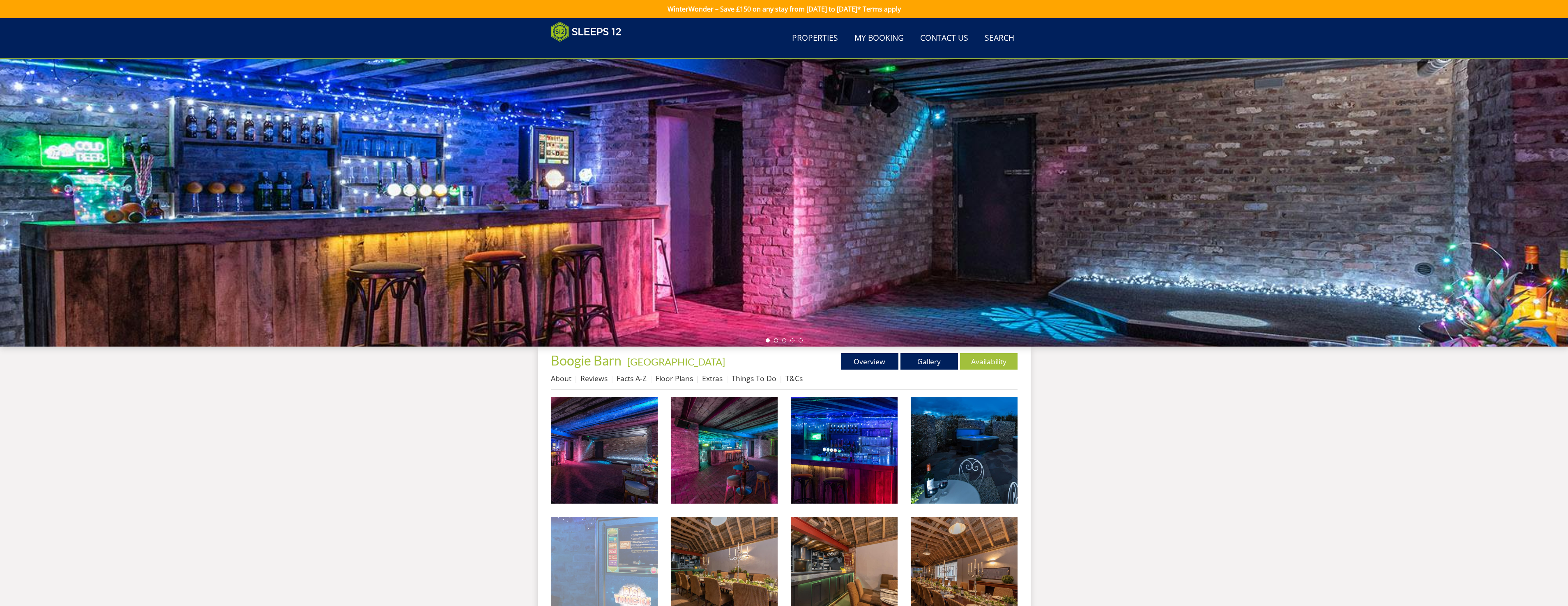
scroll to position [213, 0]
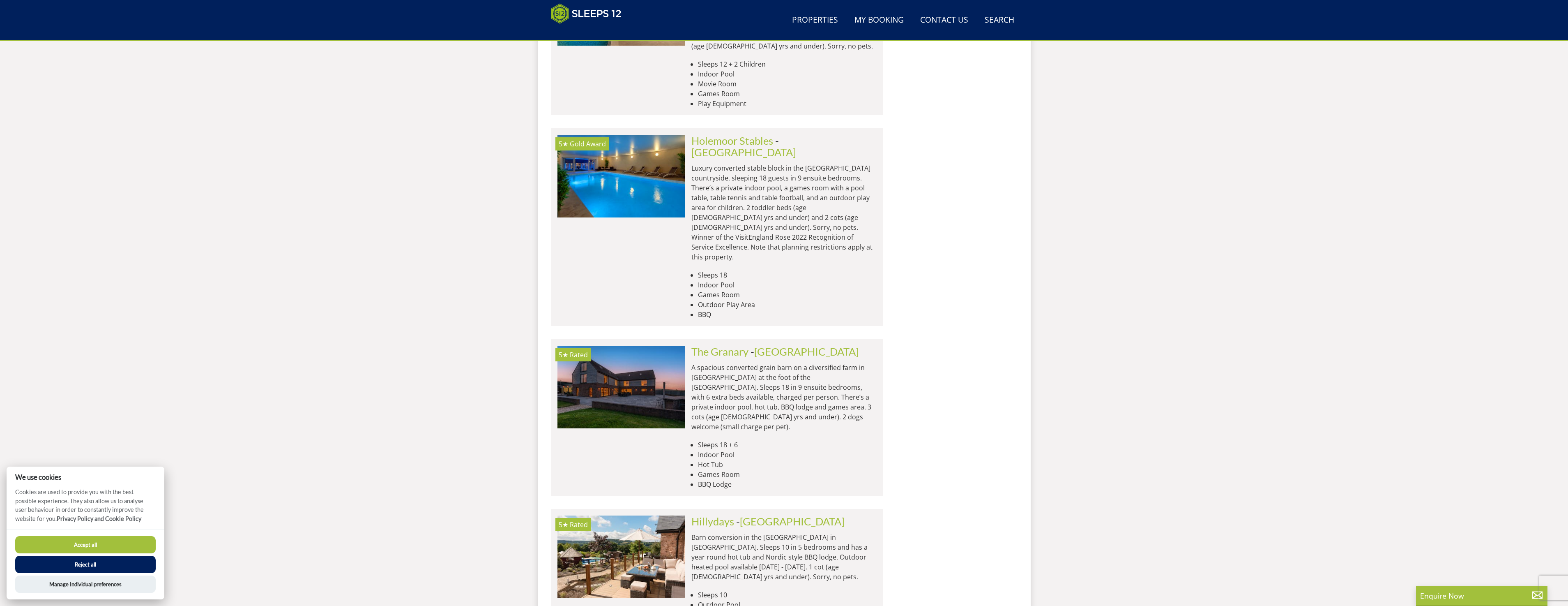
scroll to position [3131, 0]
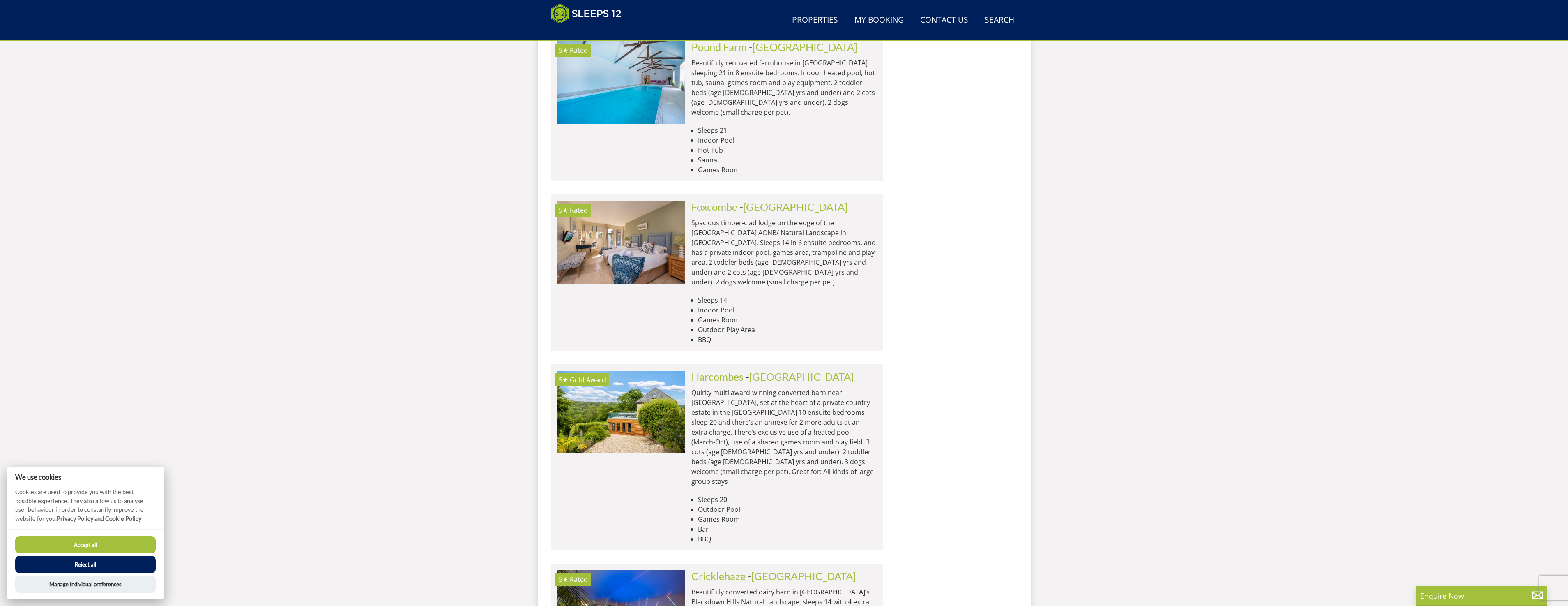
scroll to position [6461, 0]
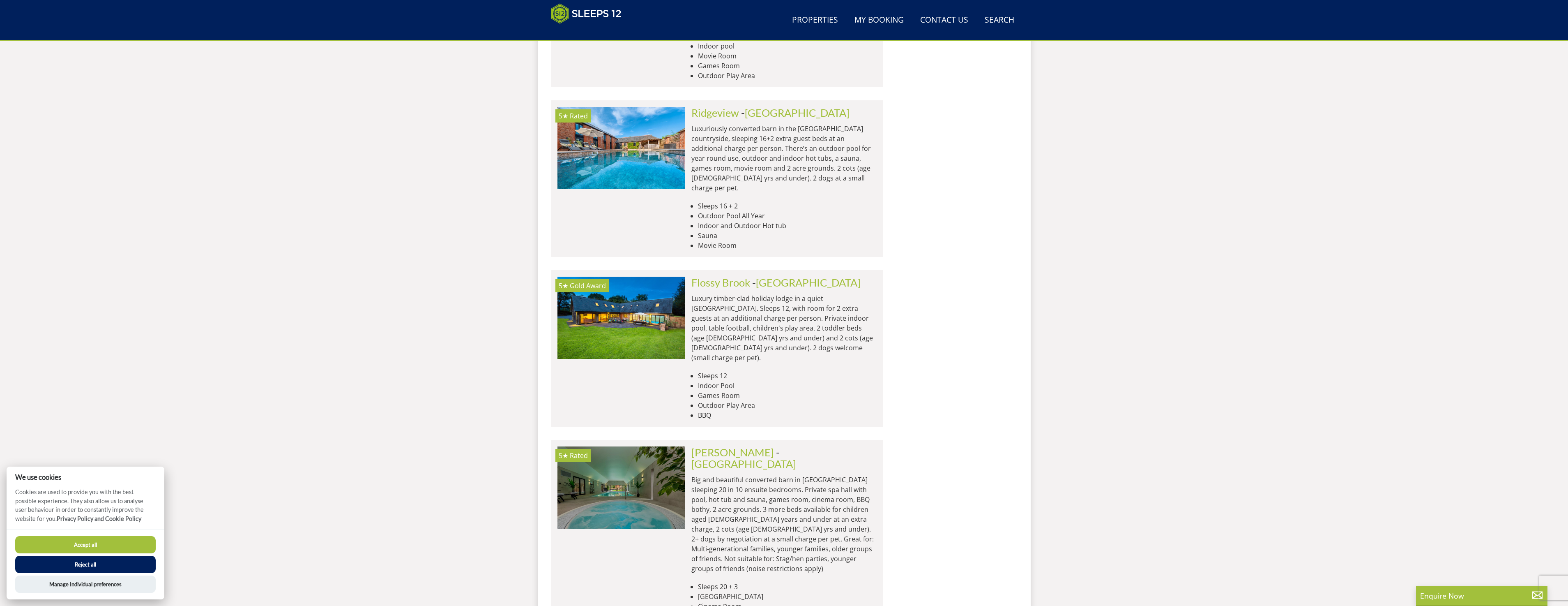
scroll to position [7982, 0]
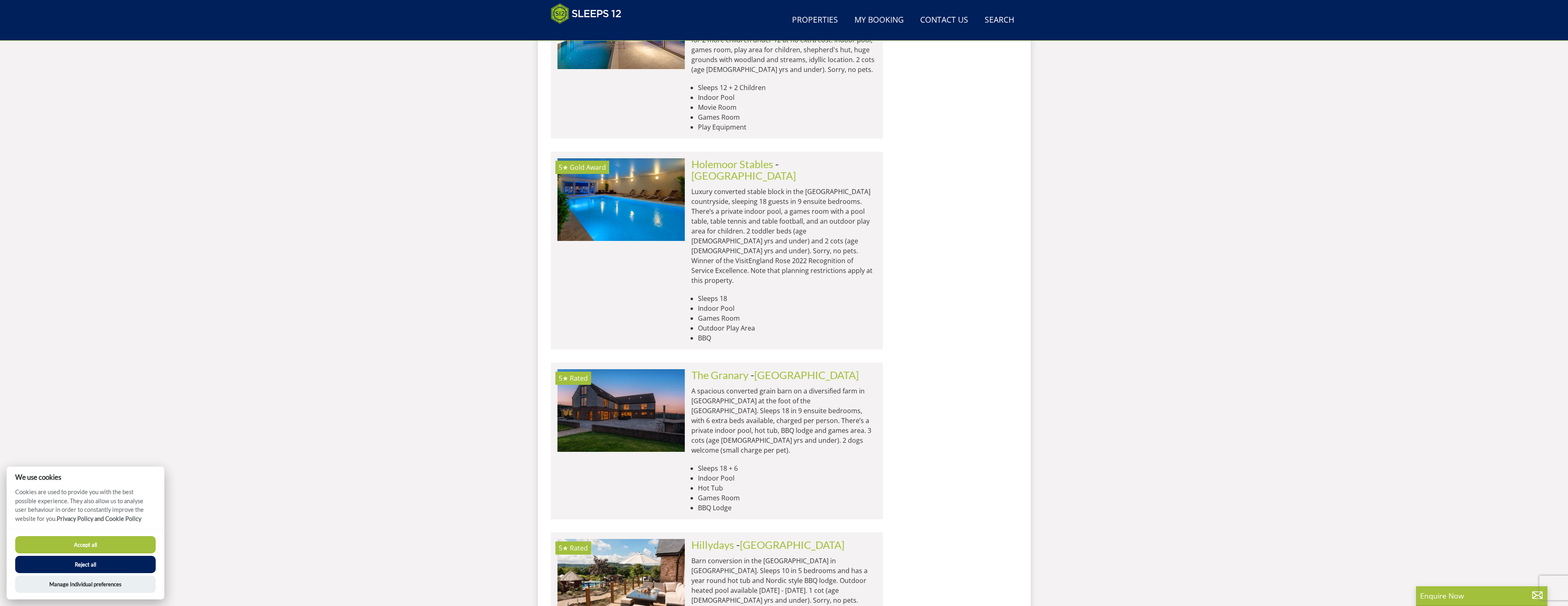
scroll to position [3090, 0]
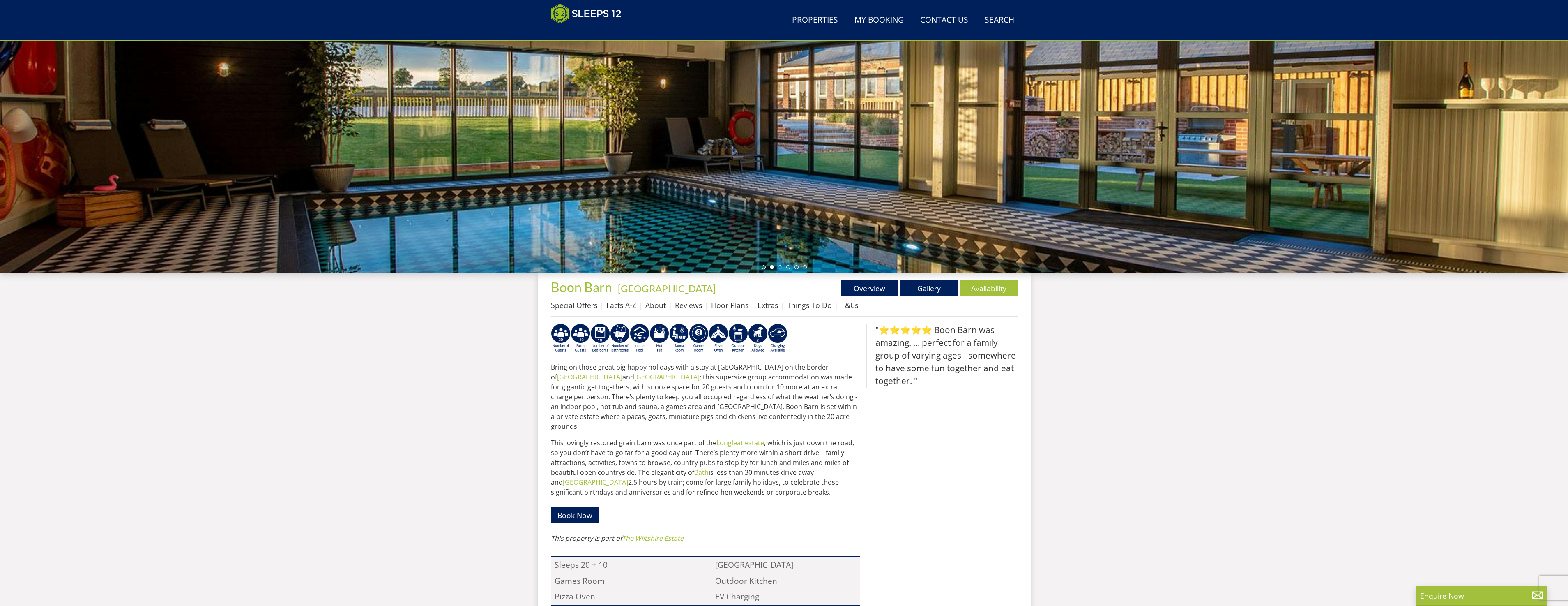
scroll to position [59, 0]
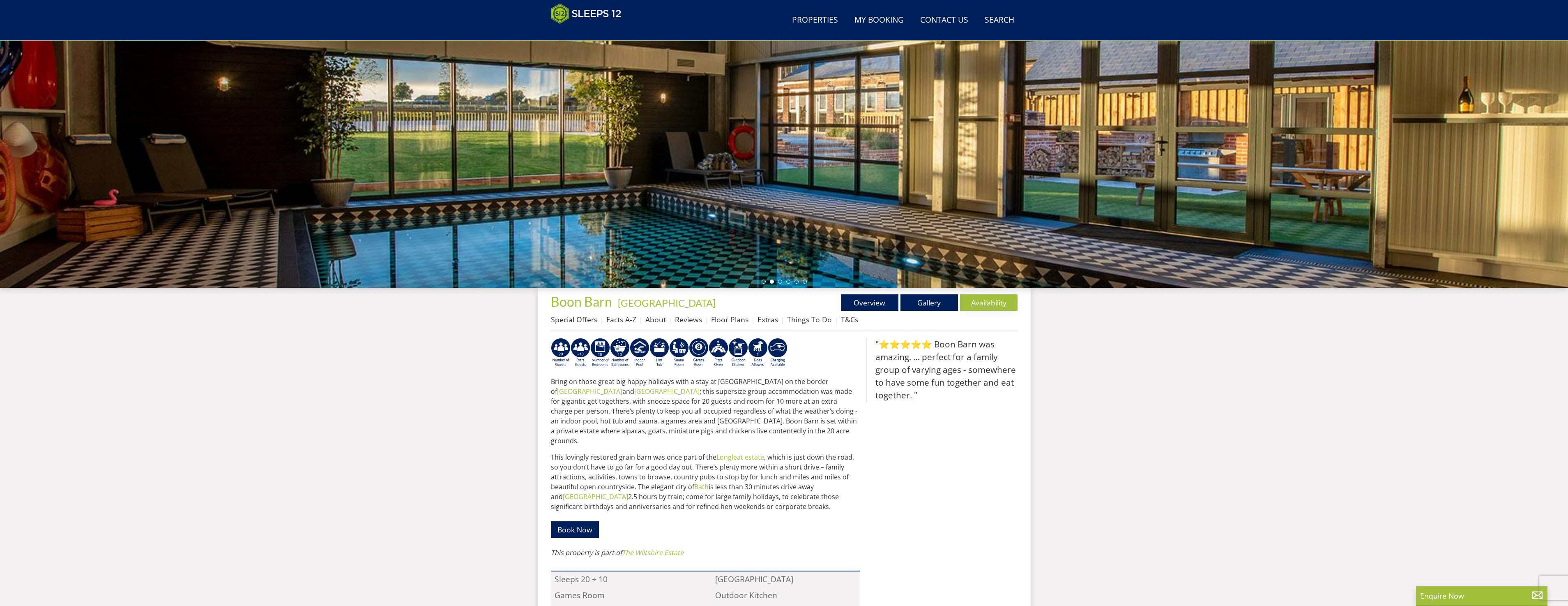
click at [978, 303] on link "Availability" at bounding box center [989, 302] width 57 height 16
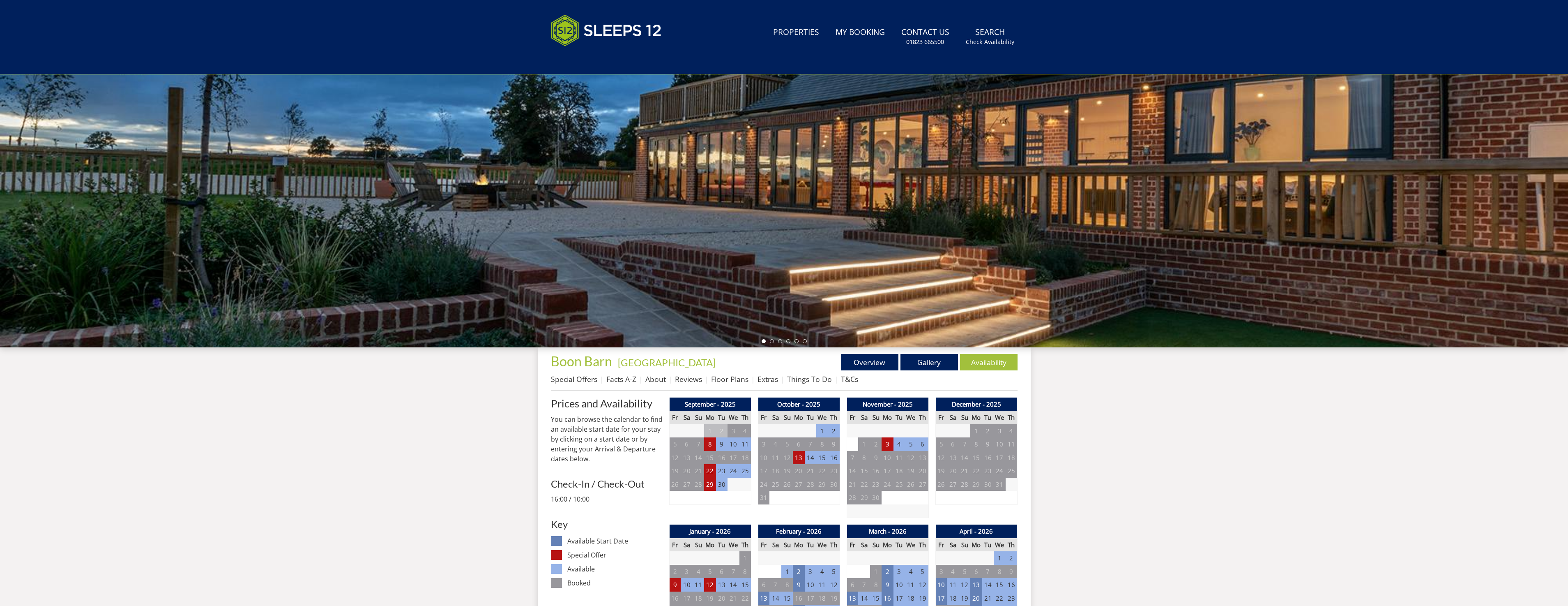
scroll to position [95, 0]
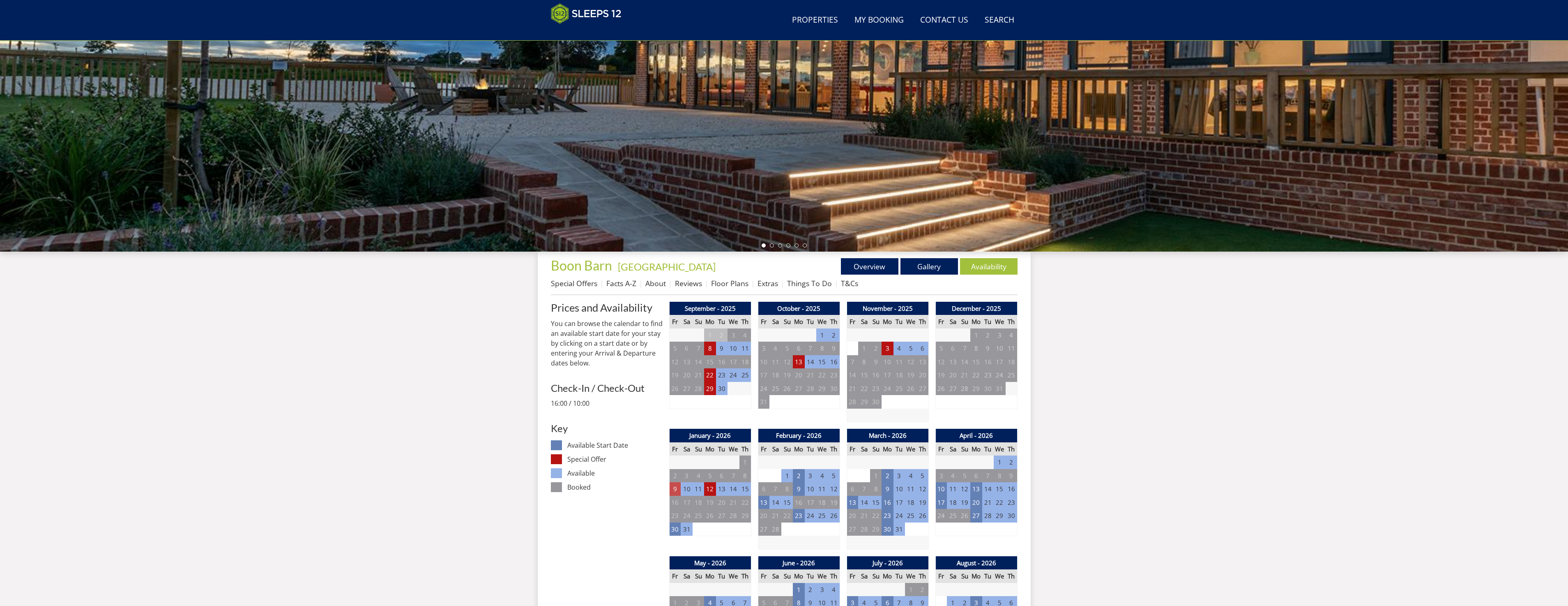
click at [674, 490] on td "9" at bounding box center [674, 489] width 12 height 13
click at [575, 490] on dd "Booked" at bounding box center [615, 487] width 95 height 10
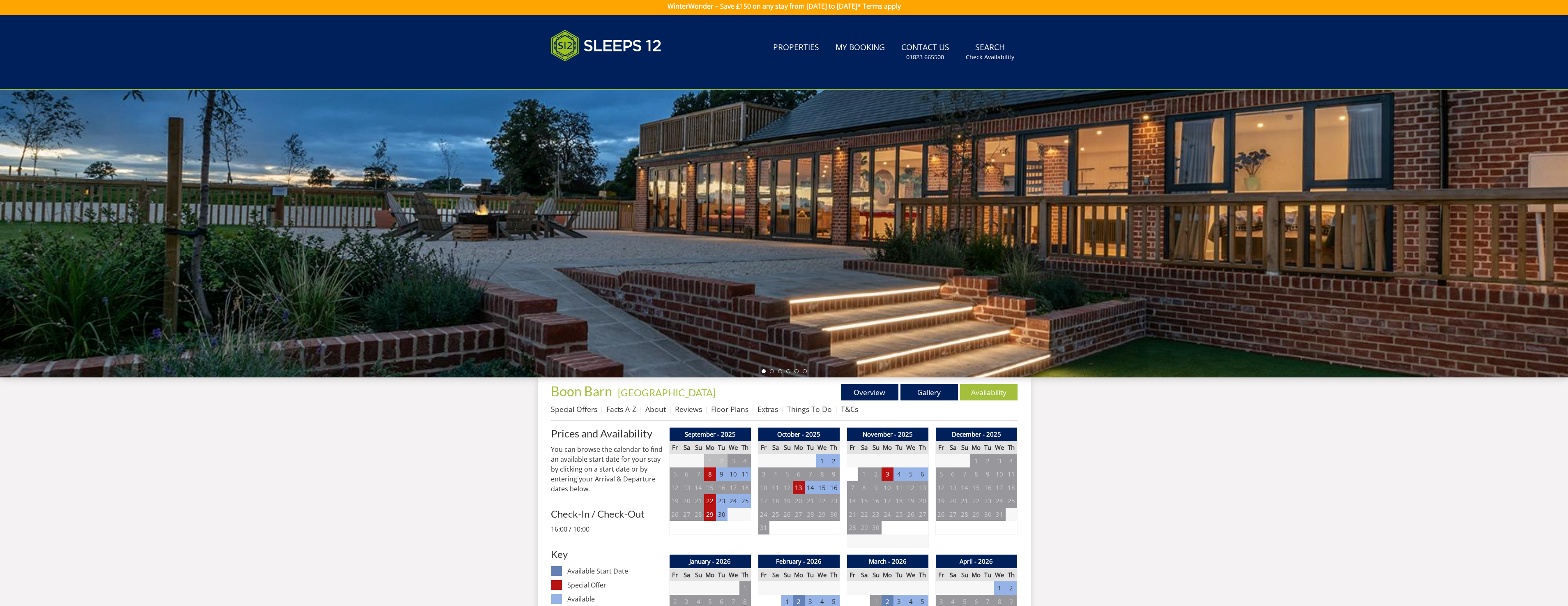
scroll to position [0, 0]
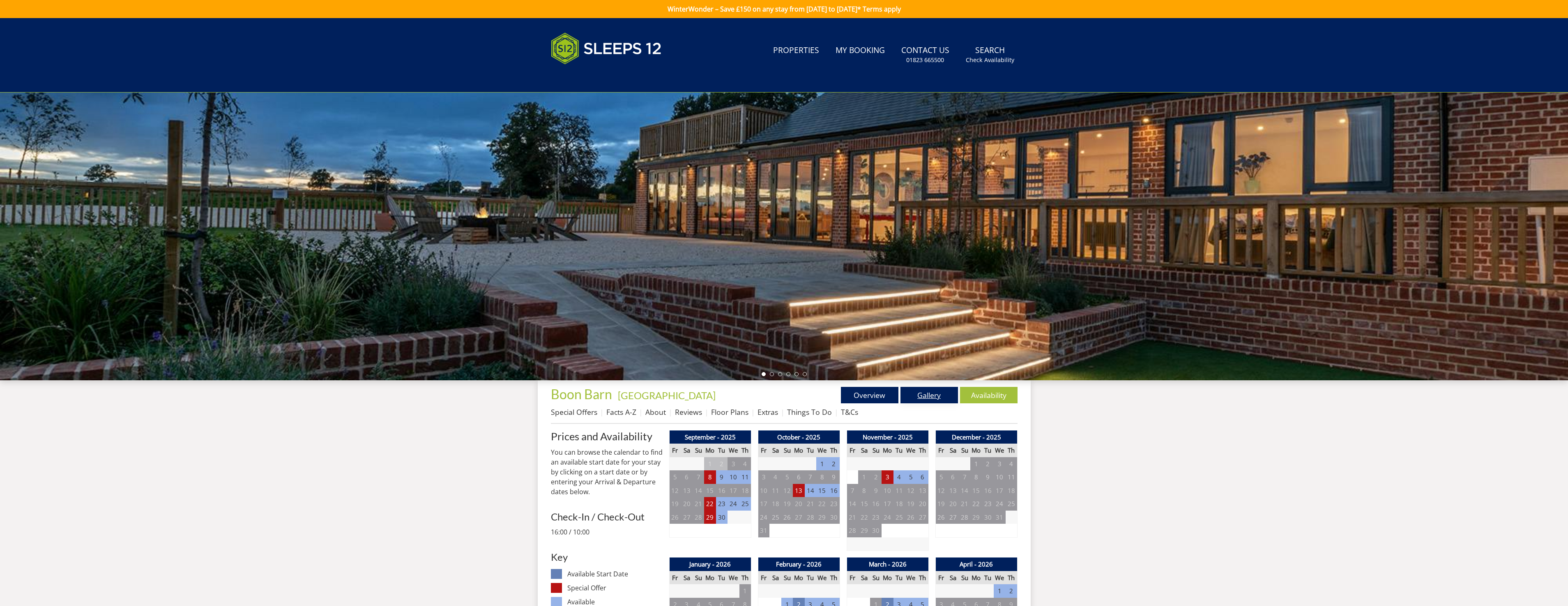
click at [932, 398] on link "Gallery" at bounding box center [929, 395] width 57 height 16
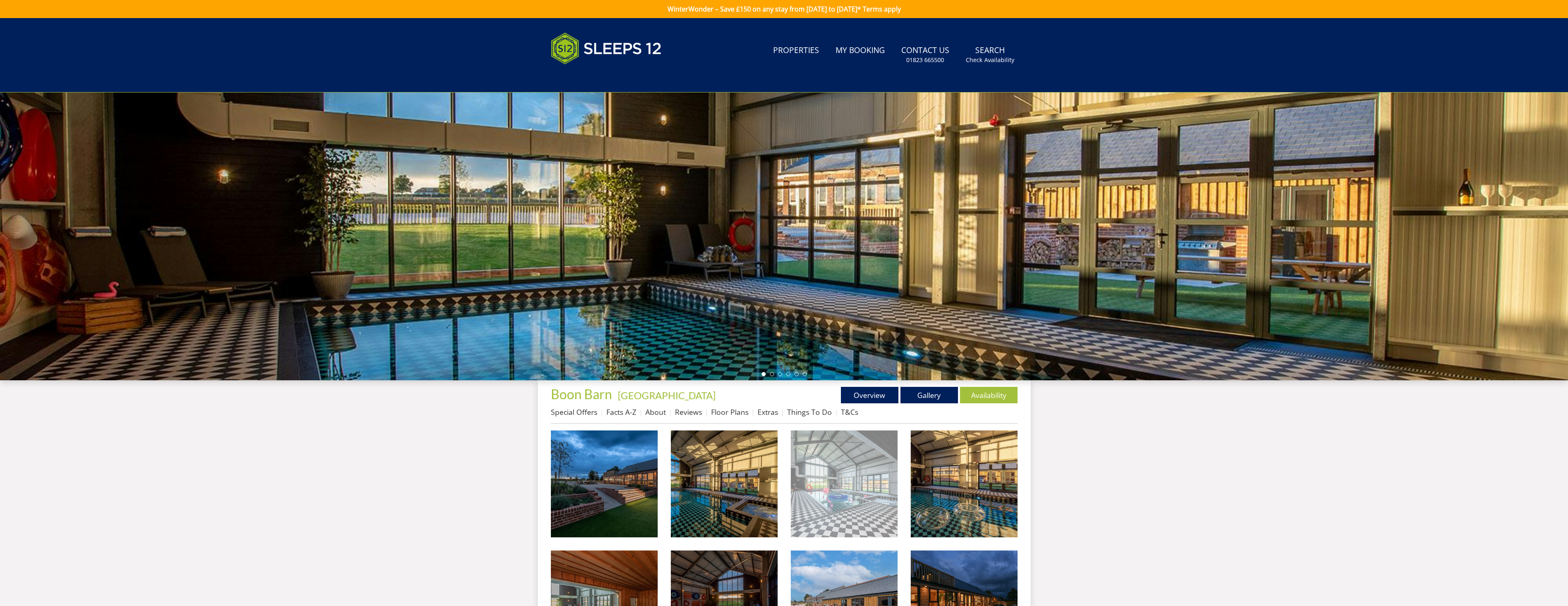
click at [854, 496] on img at bounding box center [844, 484] width 107 height 107
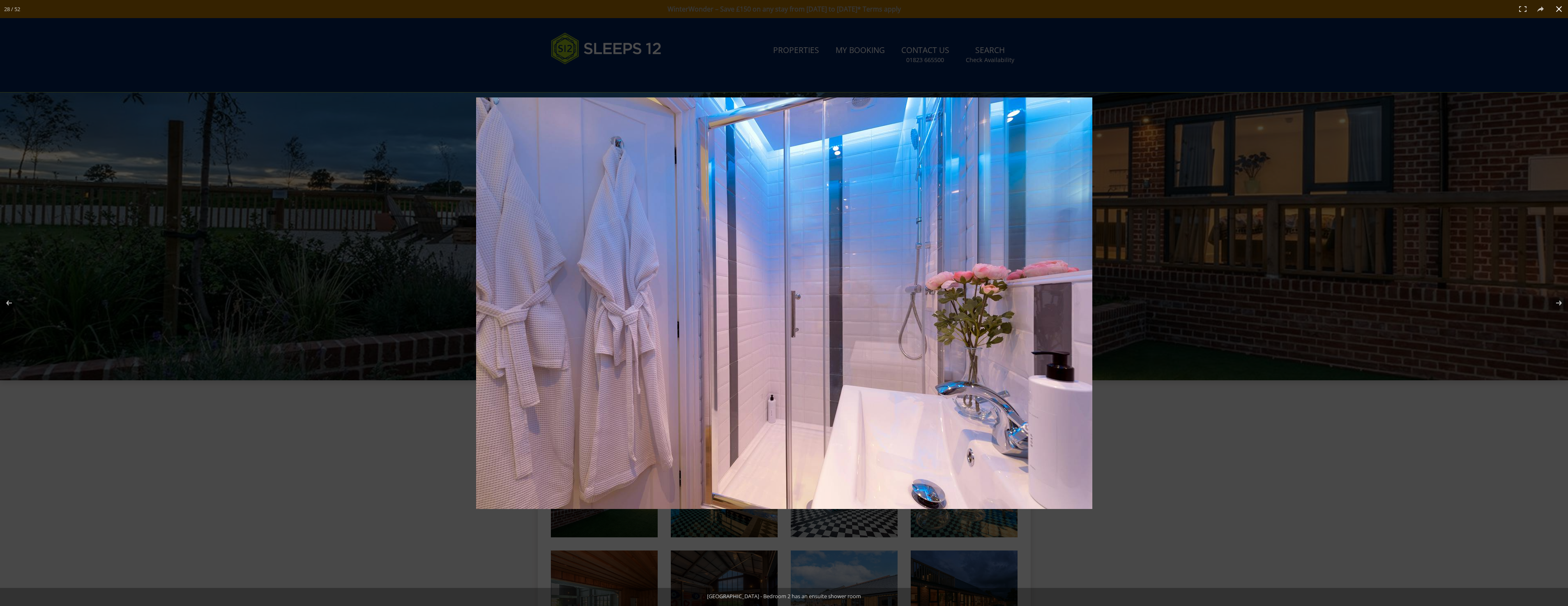
click at [396, 420] on div at bounding box center [784, 303] width 1568 height 606
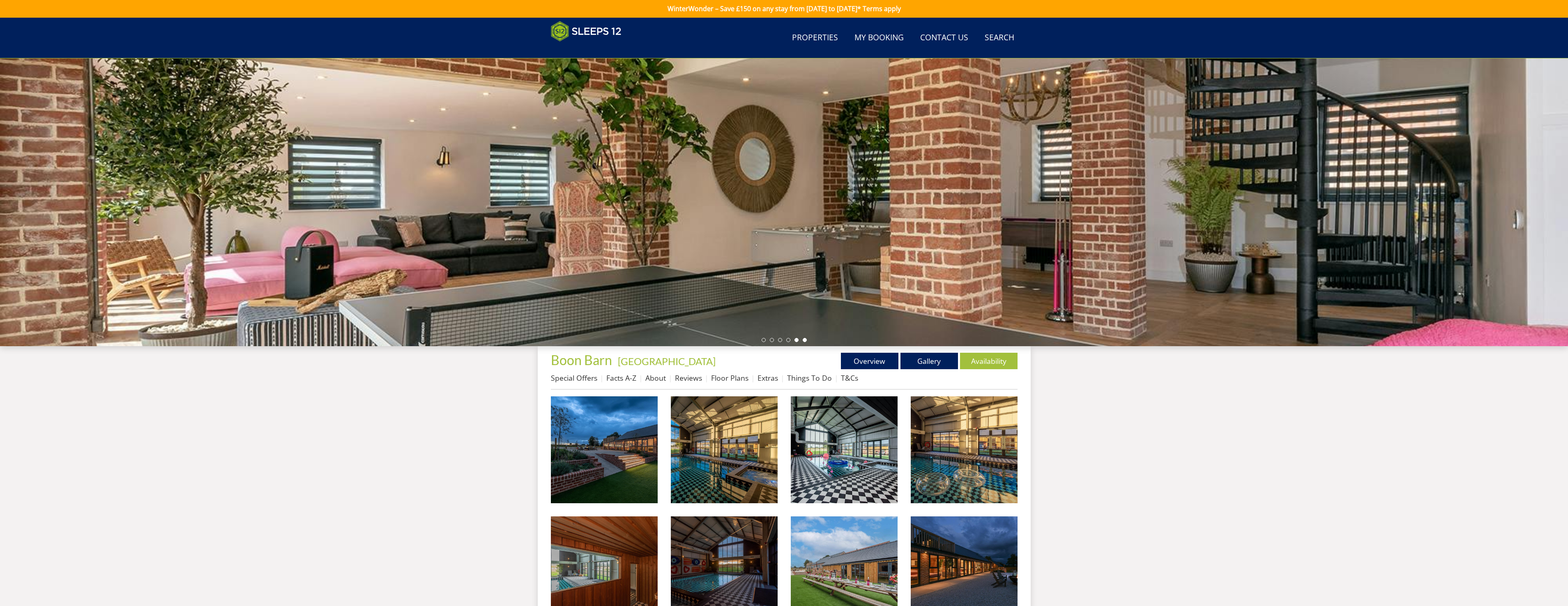
scroll to position [27, 0]
